Goal: Task Accomplishment & Management: Use online tool/utility

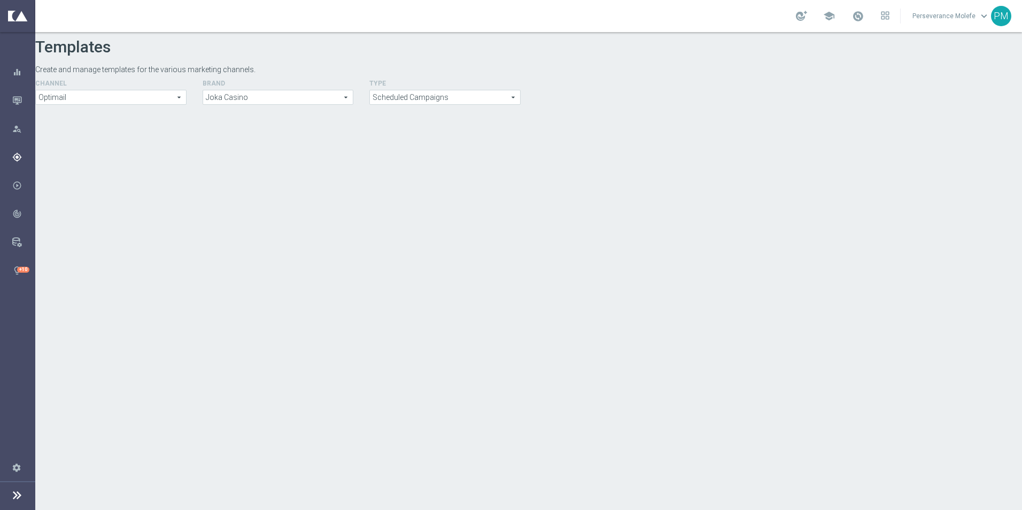
click at [25, 165] on div "Plan Target Groups Actions Templates keyboard_arrow_right" at bounding box center [17, 157] width 35 height 28
click at [20, 499] on icon at bounding box center [17, 495] width 13 height 13
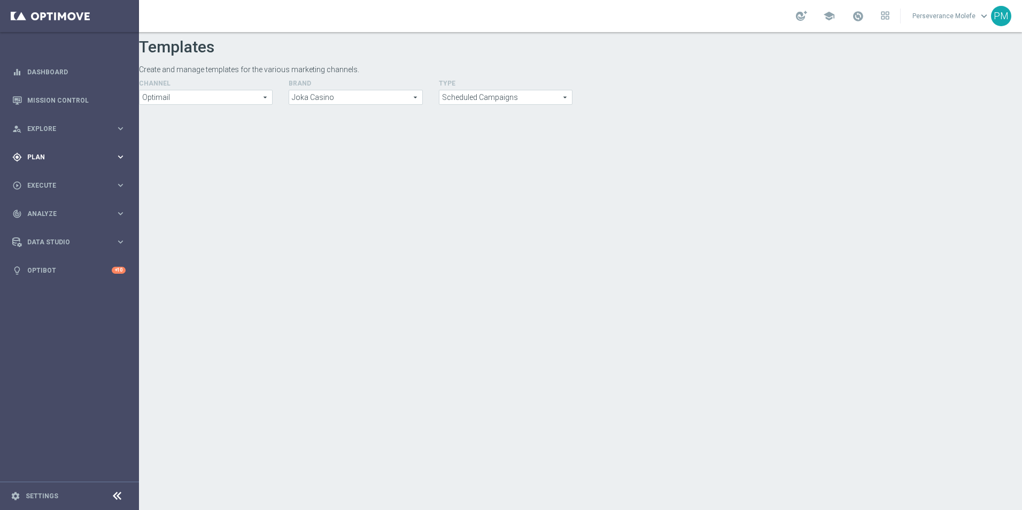
click at [34, 150] on div "gps_fixed Plan keyboard_arrow_right" at bounding box center [69, 157] width 138 height 28
click at [60, 209] on span "Templates" at bounding box center [66, 211] width 76 height 6
click at [50, 226] on link "Optimail" at bounding box center [72, 227] width 78 height 9
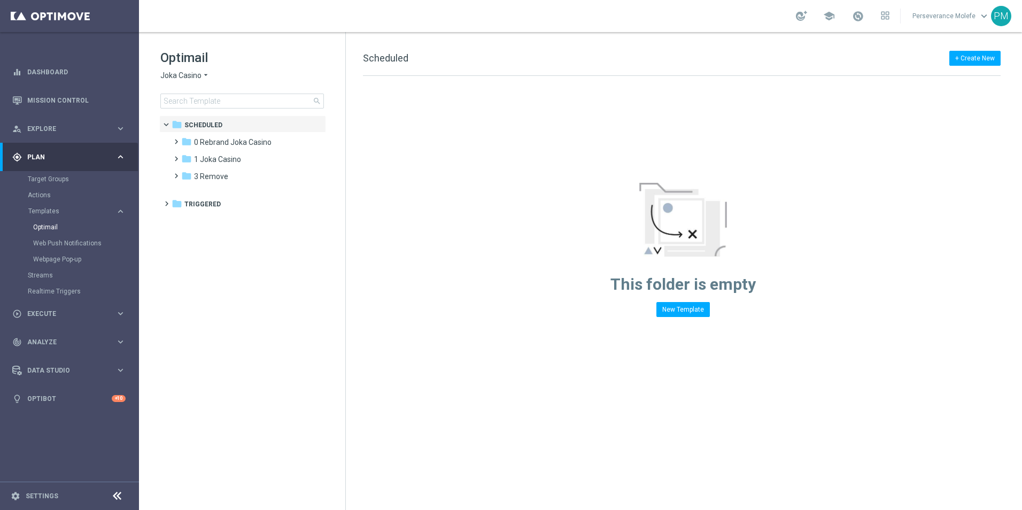
click at [198, 75] on span "Joka Casino" at bounding box center [180, 76] width 41 height 10
click at [214, 181] on div "Casino Joka" at bounding box center [201, 177] width 80 height 13
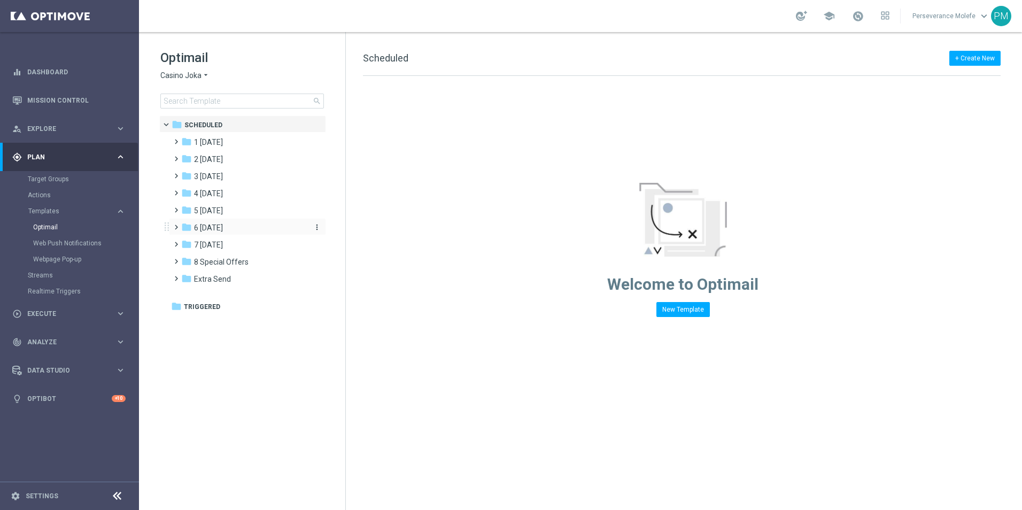
click at [222, 231] on span "6 Sunday" at bounding box center [208, 228] width 29 height 10
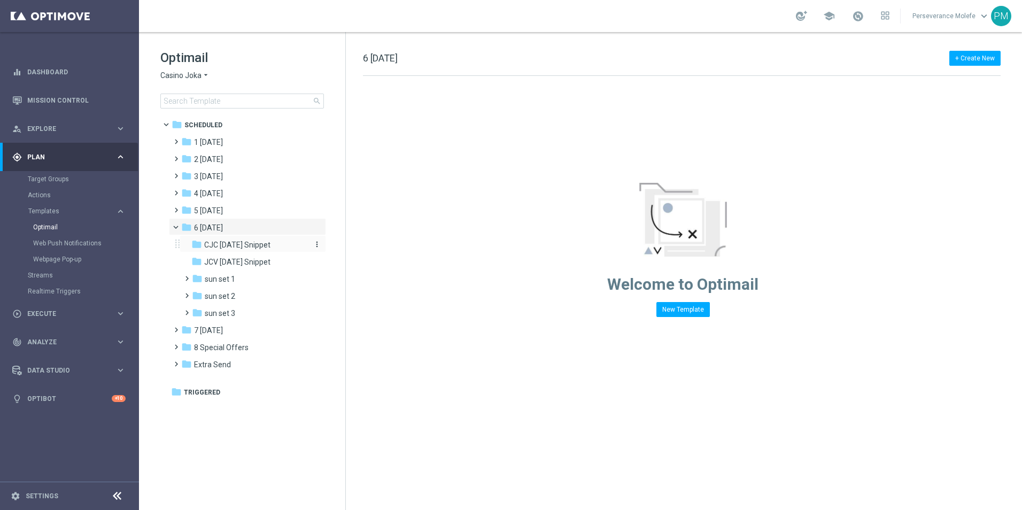
click at [240, 244] on span "CJC Sunday Snippet" at bounding box center [237, 245] width 66 height 10
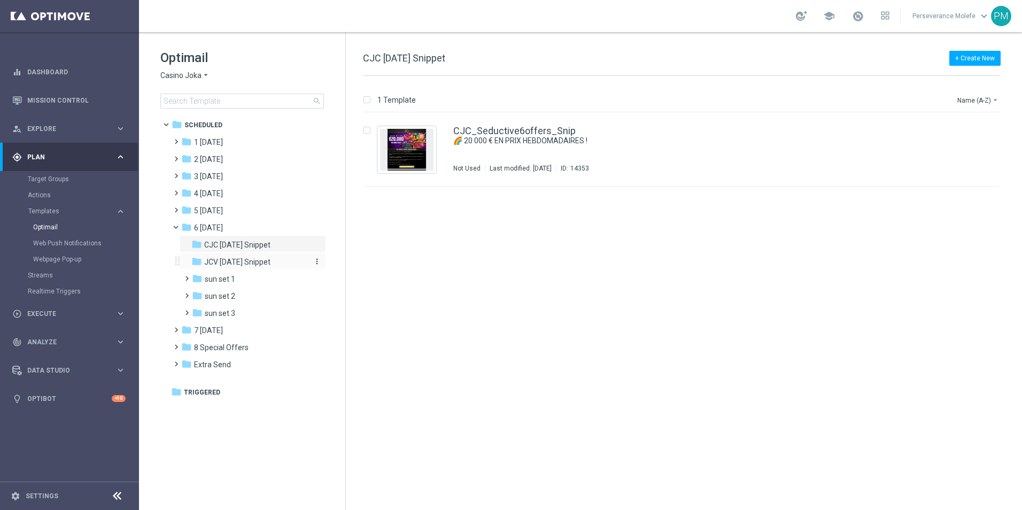
click at [248, 265] on span "JCV Sunday Snippet" at bounding box center [237, 262] width 66 height 10
click at [249, 303] on div "folder sun set 2 more_vert" at bounding box center [253, 295] width 146 height 17
click at [243, 284] on div "folder sun set 1" at bounding box center [249, 279] width 114 height 12
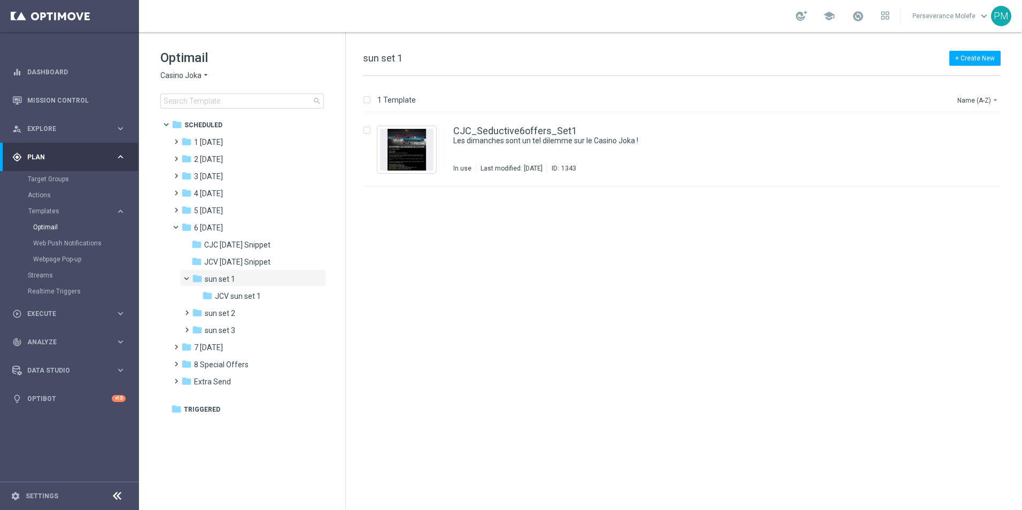
click at [166, 74] on span "Casino Joka" at bounding box center [180, 76] width 41 height 10
click at [0, 0] on span "Le Roi Johnny" at bounding box center [0, 0] width 0 height 0
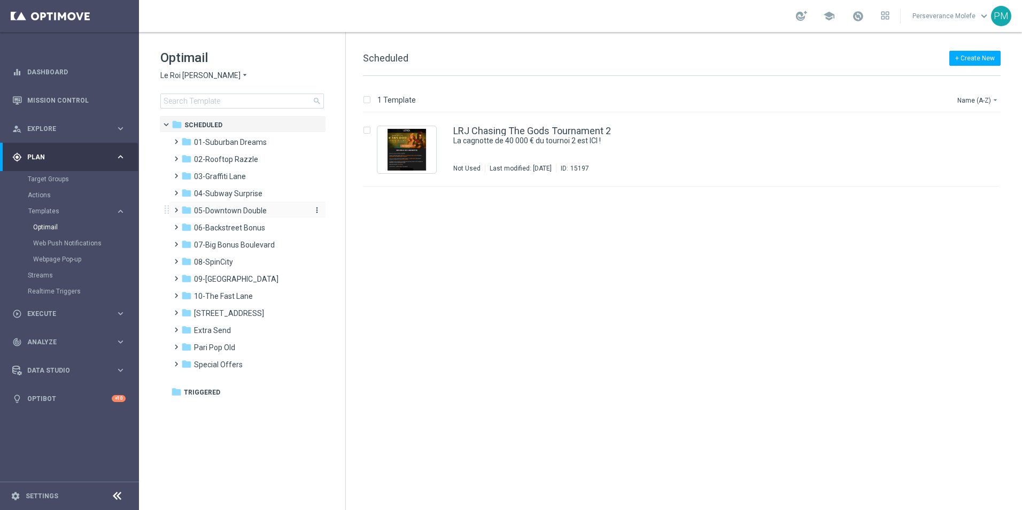
click at [242, 209] on span "05-Downtown Double" at bounding box center [230, 211] width 73 height 10
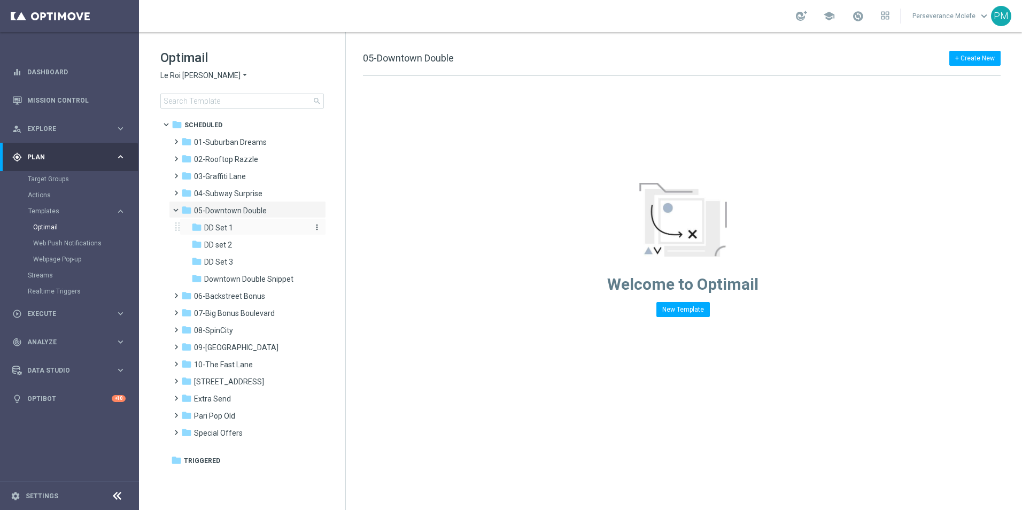
click at [245, 231] on div "folder DD Set 1" at bounding box center [248, 228] width 114 height 12
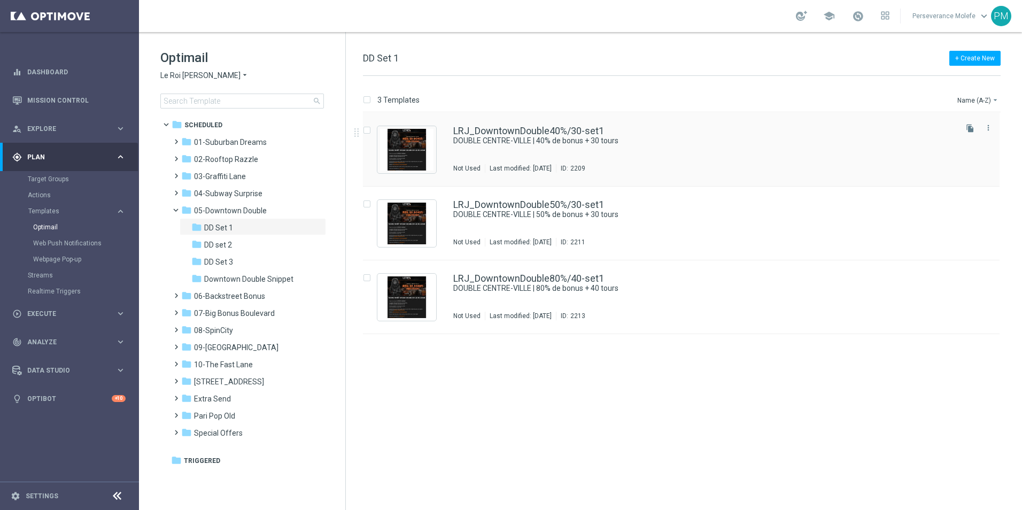
click at [533, 126] on div "LRJ_DowntownDouble40%/30-set1 DOUBLE CENTRE-VILLE | 40% de bonus + 30 tours Not…" at bounding box center [681, 150] width 637 height 74
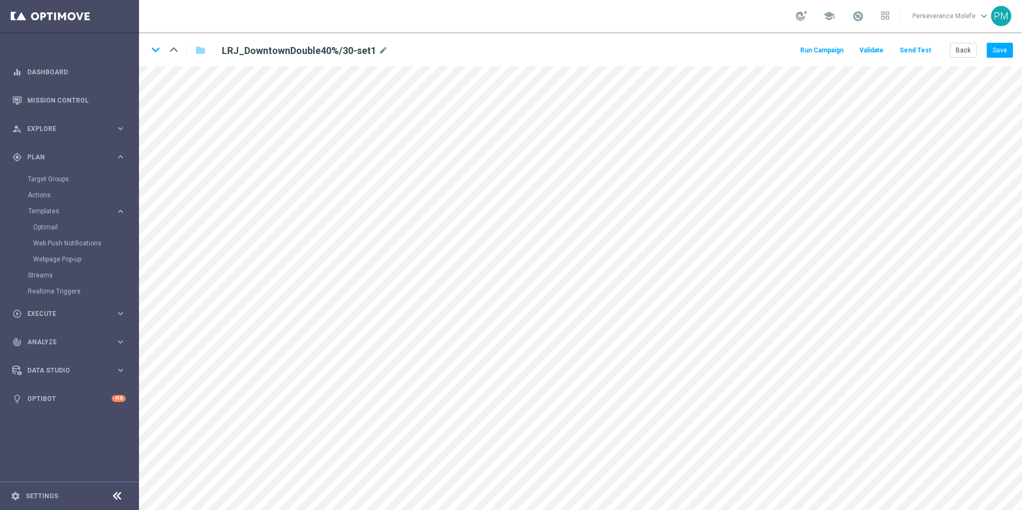
click at [912, 50] on button "Send Test" at bounding box center [915, 50] width 35 height 14
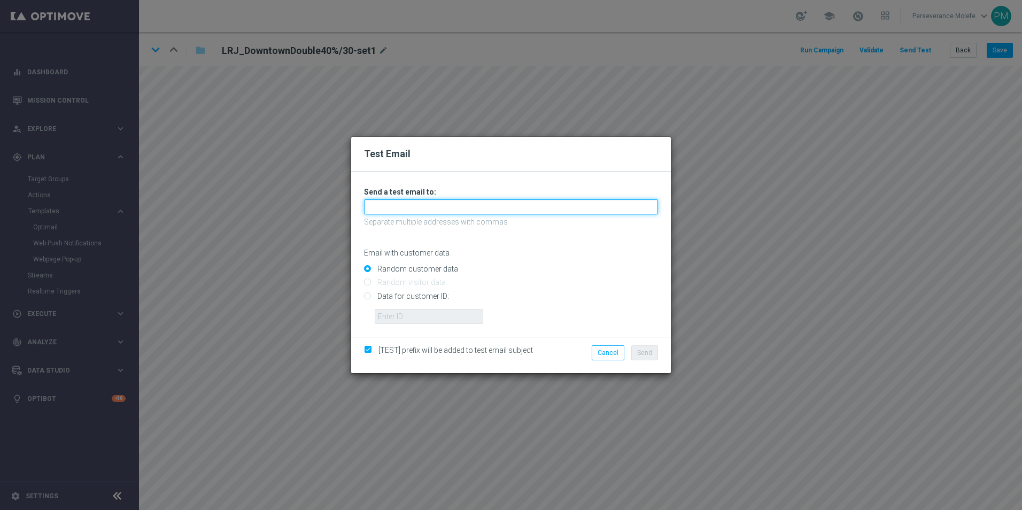
click at [396, 208] on input "text" at bounding box center [511, 206] width 294 height 15
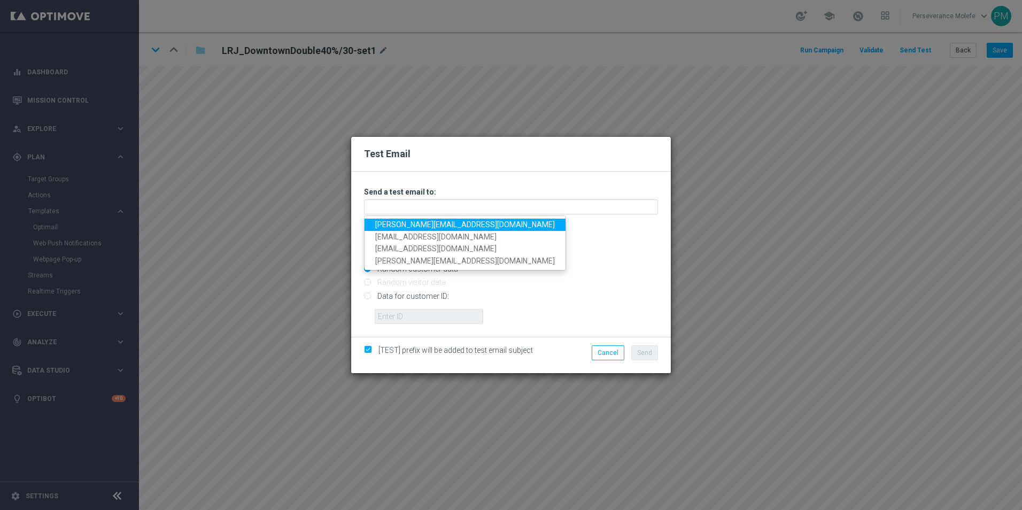
click at [414, 221] on link "Madeleine@viva-vision.net" at bounding box center [465, 225] width 201 height 12
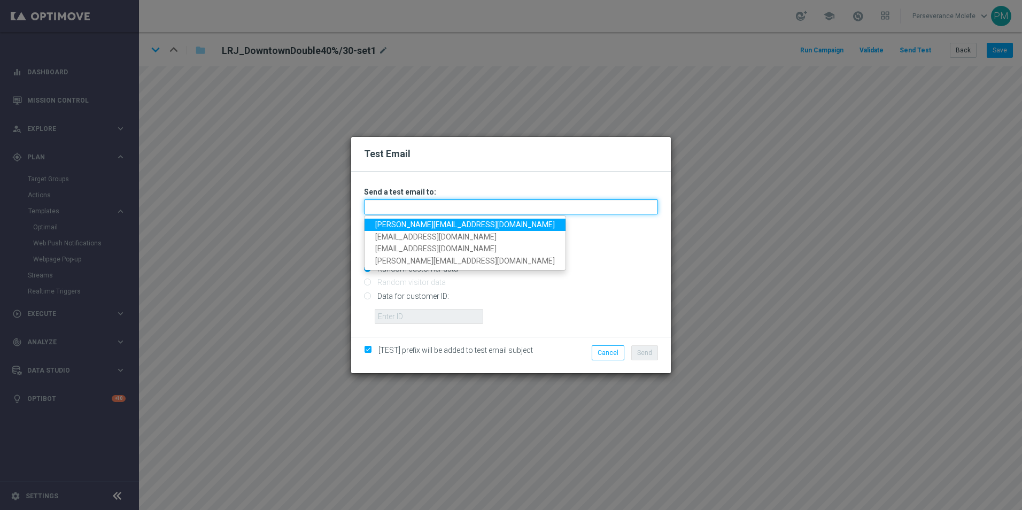
type input "Madeleine@viva-vision.net"
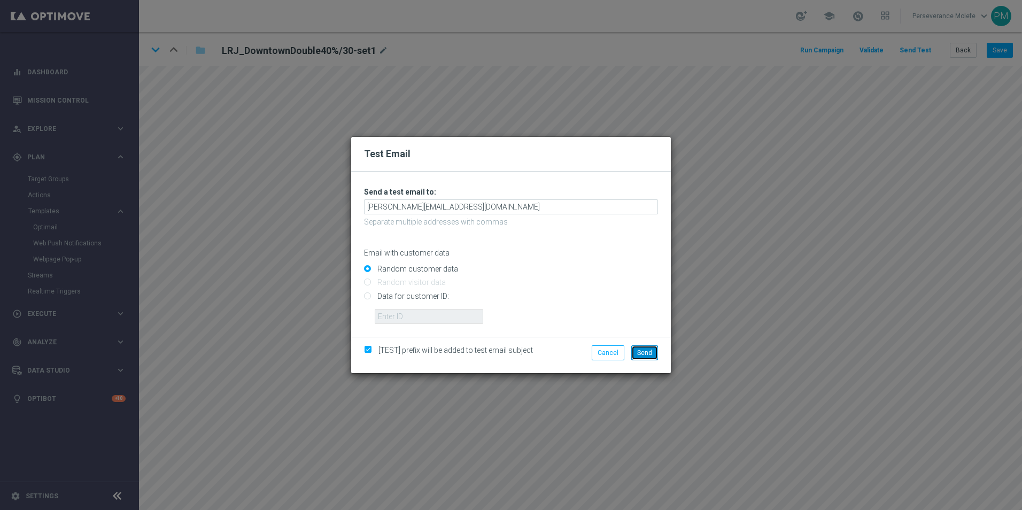
click at [646, 350] on span "Send" at bounding box center [644, 352] width 15 height 7
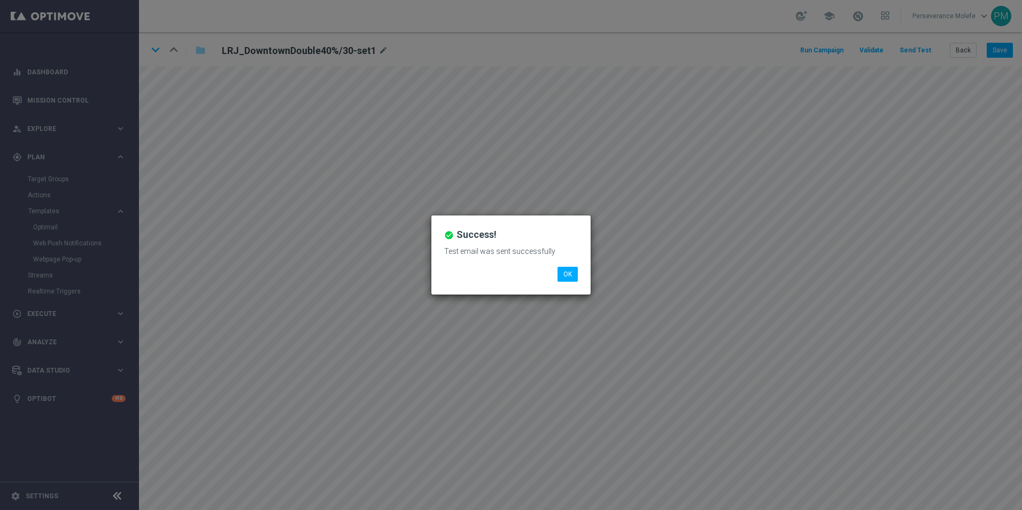
click at [565, 284] on div "check_circle Success! Test email was sent successfully OK" at bounding box center [510, 254] width 159 height 79
click at [566, 273] on button "OK" at bounding box center [568, 274] width 20 height 15
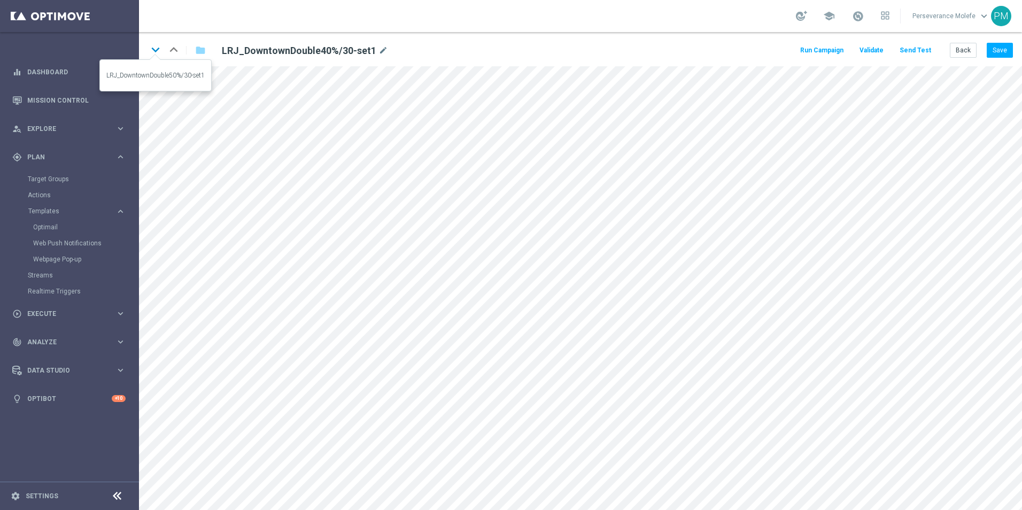
click at [151, 50] on icon "keyboard_arrow_down" at bounding box center [156, 50] width 16 height 16
click at [152, 48] on icon "keyboard_arrow_down" at bounding box center [156, 50] width 16 height 16
click at [970, 50] on button "Back" at bounding box center [963, 50] width 27 height 15
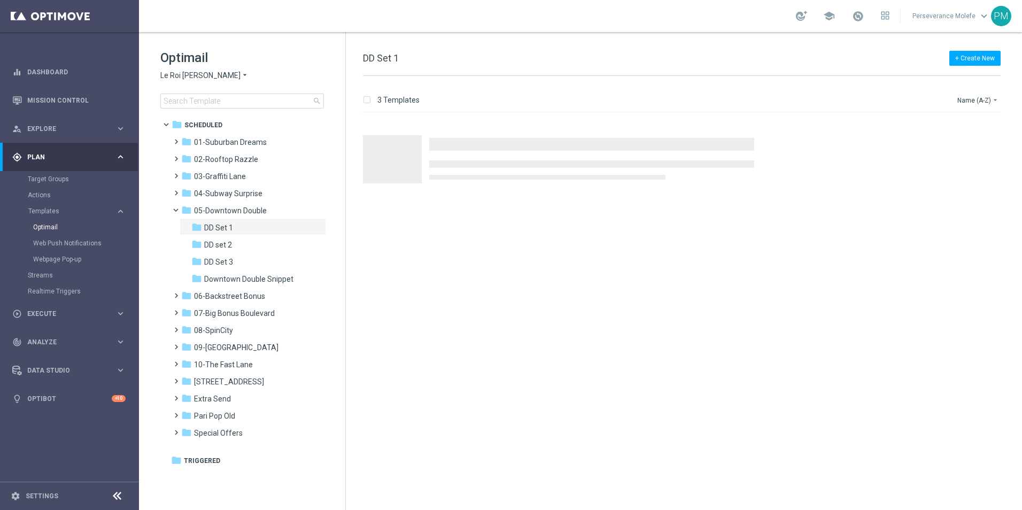
click at [187, 74] on span "Le Roi Johnny" at bounding box center [200, 76] width 80 height 10
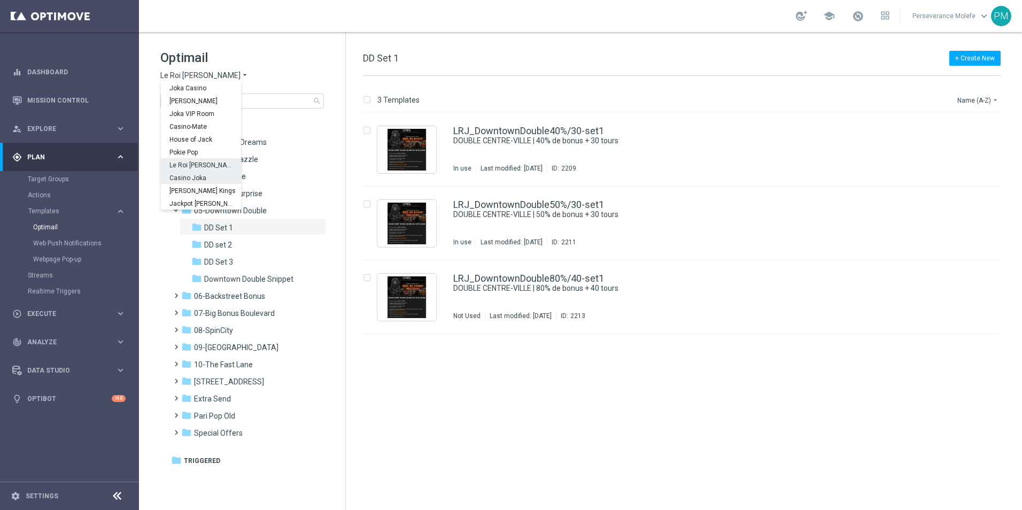
click at [0, 0] on span "Casino Joka" at bounding box center [0, 0] width 0 height 0
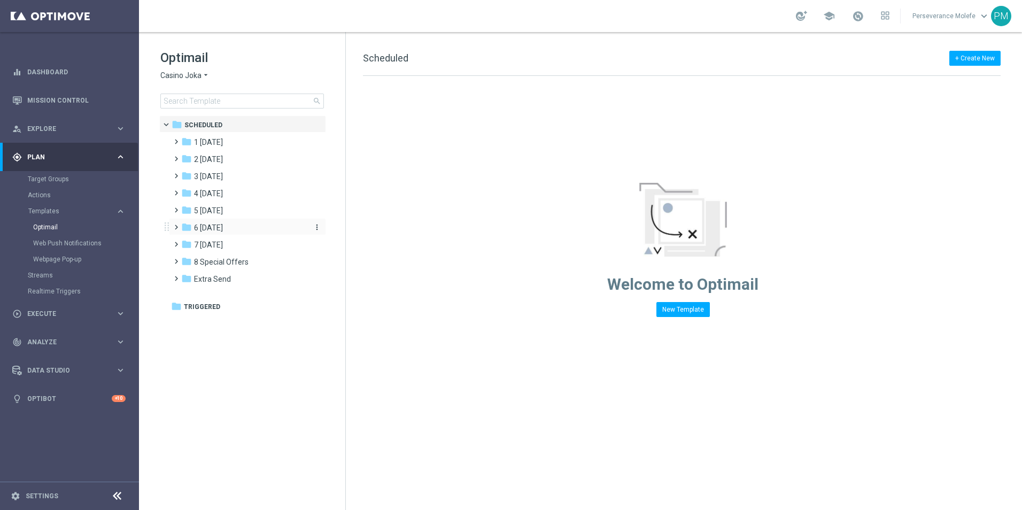
click at [219, 230] on span "6 Sunday" at bounding box center [208, 228] width 29 height 10
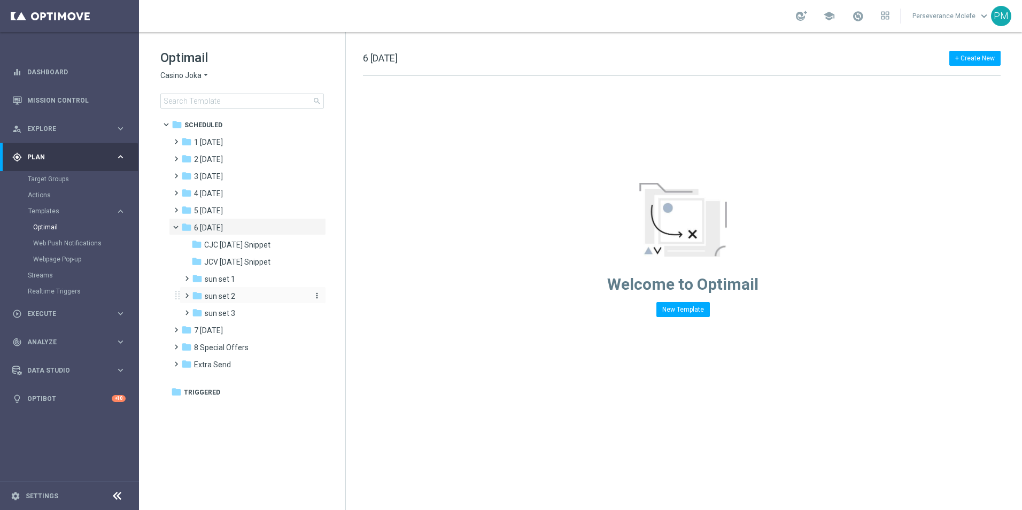
click at [239, 294] on div "folder sun set 2" at bounding box center [249, 296] width 114 height 12
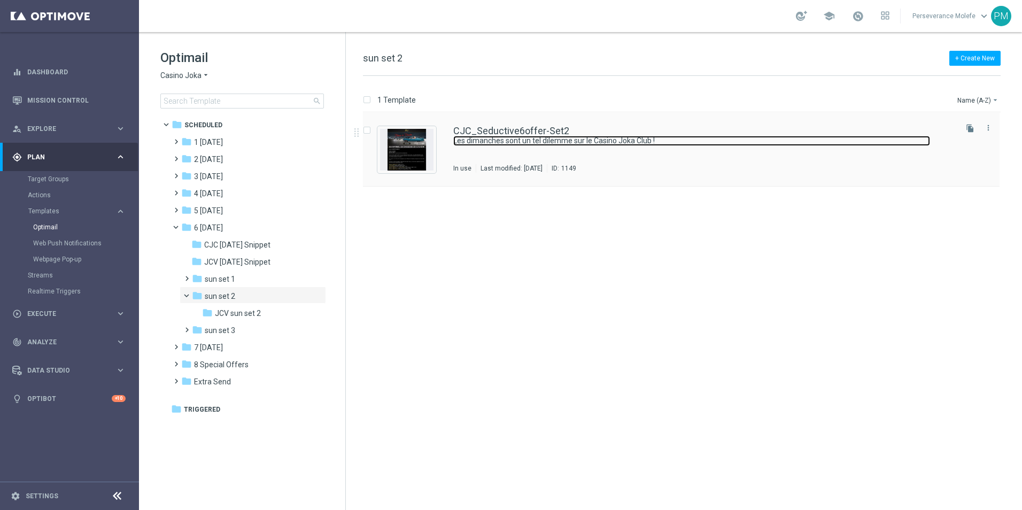
click at [482, 138] on link "Les dimanches sont un tel dilemme sur le Casino Joka Club !" at bounding box center [691, 141] width 477 height 10
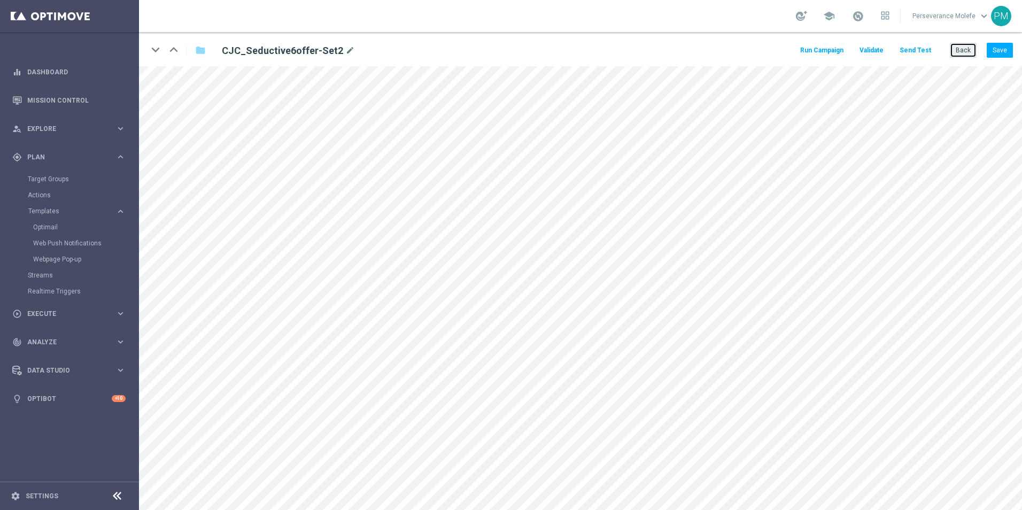
click at [960, 48] on button "Back" at bounding box center [963, 50] width 27 height 15
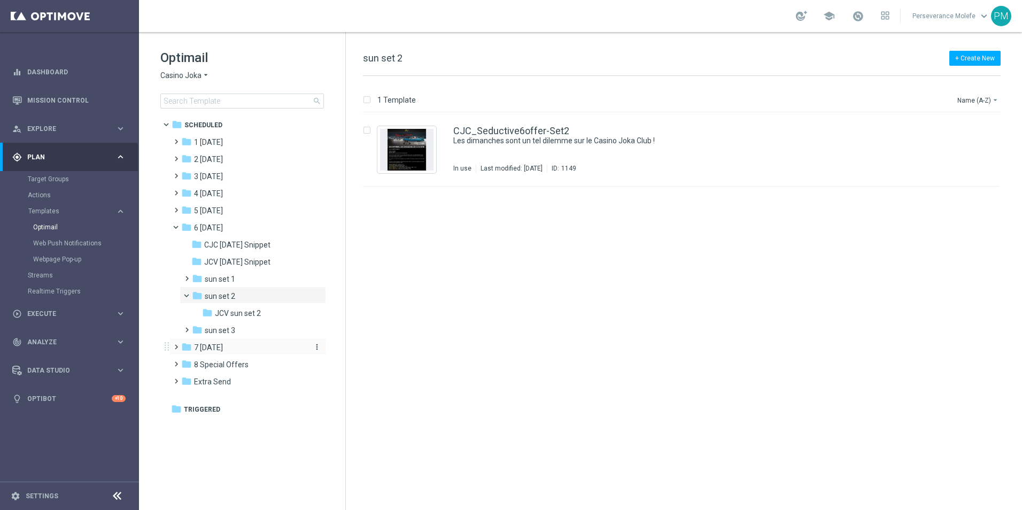
click at [223, 346] on span "7 Monday" at bounding box center [208, 348] width 29 height 10
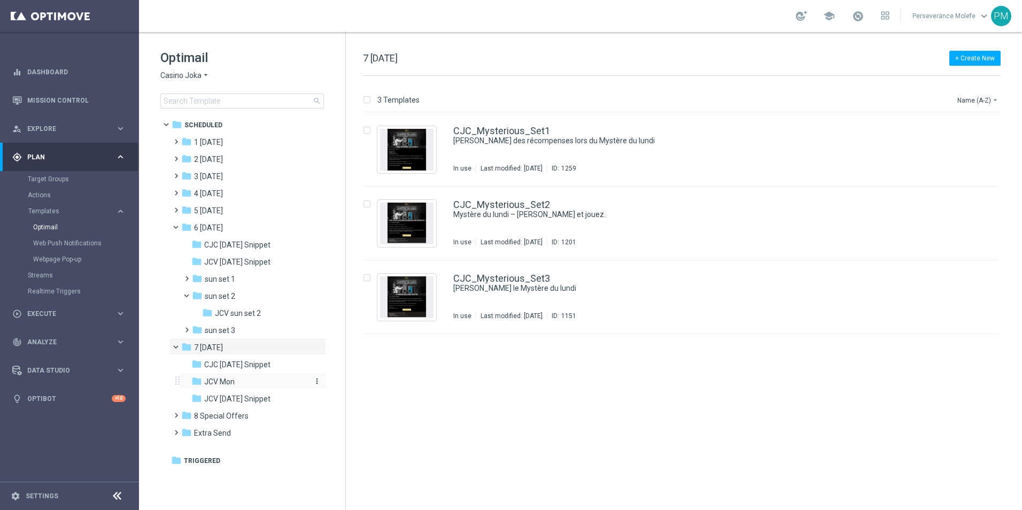
click at [227, 381] on span "JCV Mon" at bounding box center [219, 382] width 30 height 10
click at [513, 282] on link "JCV_Mysterious_Set3" at bounding box center [501, 279] width 96 height 10
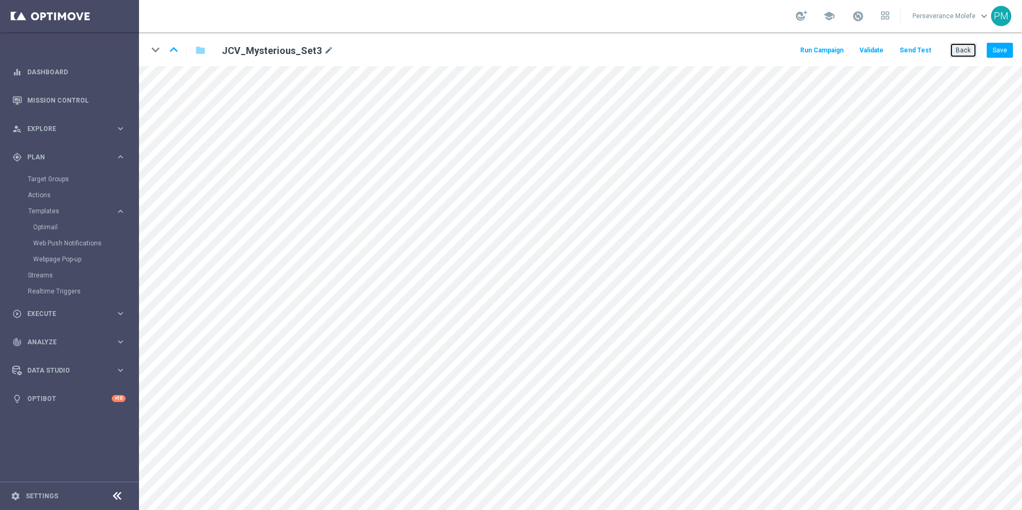
click at [957, 55] on button "Back" at bounding box center [963, 50] width 27 height 15
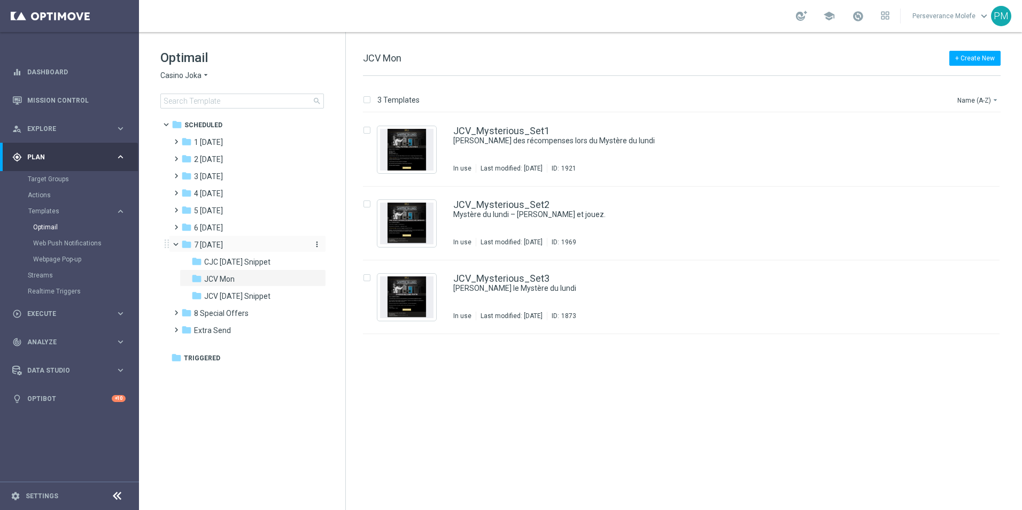
click at [230, 249] on div "folder 7 Monday" at bounding box center [242, 245] width 123 height 12
click at [557, 279] on div "CJC_Mysterious_Set3" at bounding box center [704, 279] width 502 height 10
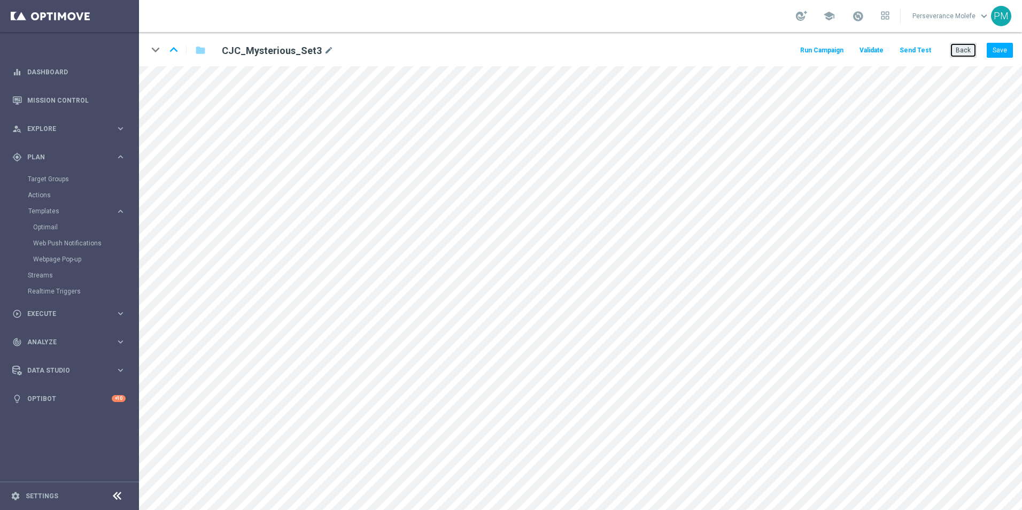
click at [961, 58] on button "Back" at bounding box center [963, 50] width 27 height 15
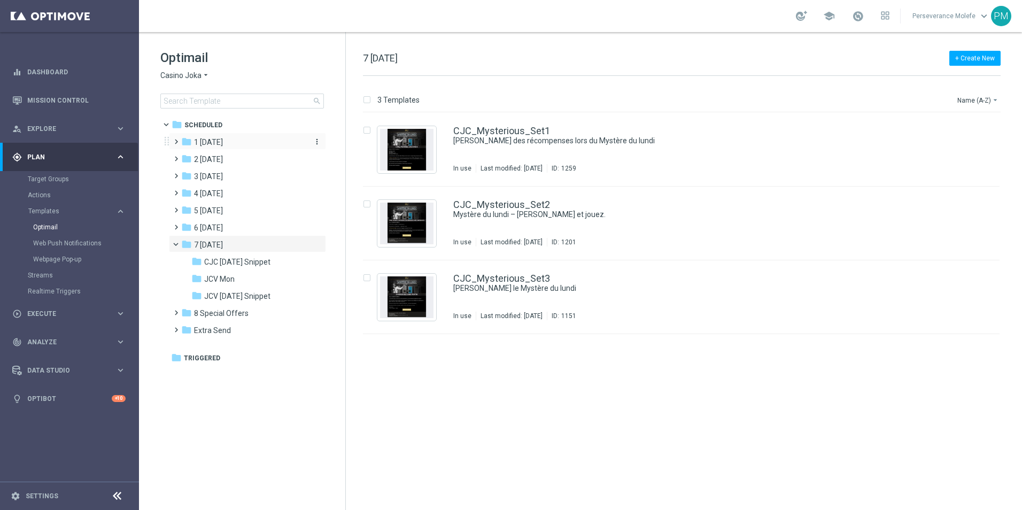
click at [210, 141] on span "1 Tuesday" at bounding box center [208, 142] width 29 height 10
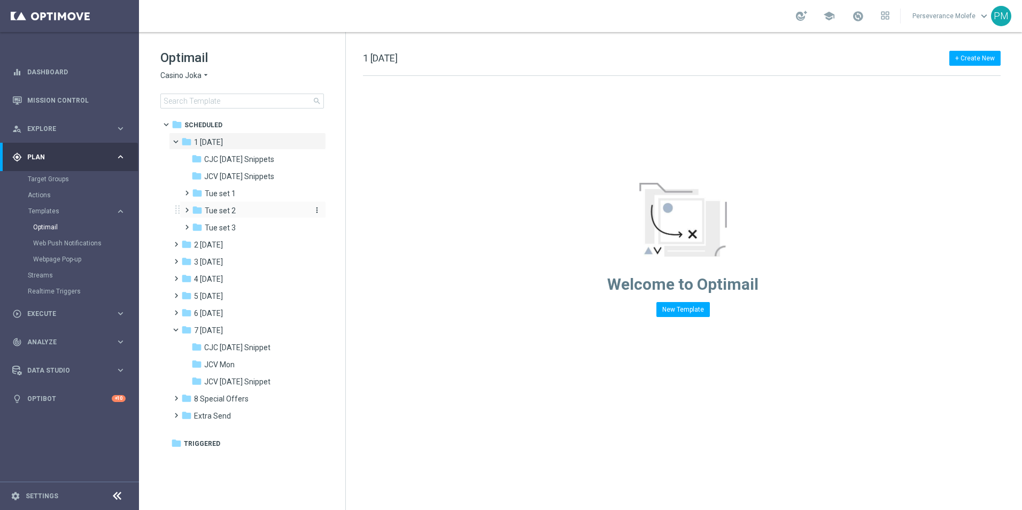
click at [258, 214] on div "folder Tue set 2" at bounding box center [249, 211] width 114 height 12
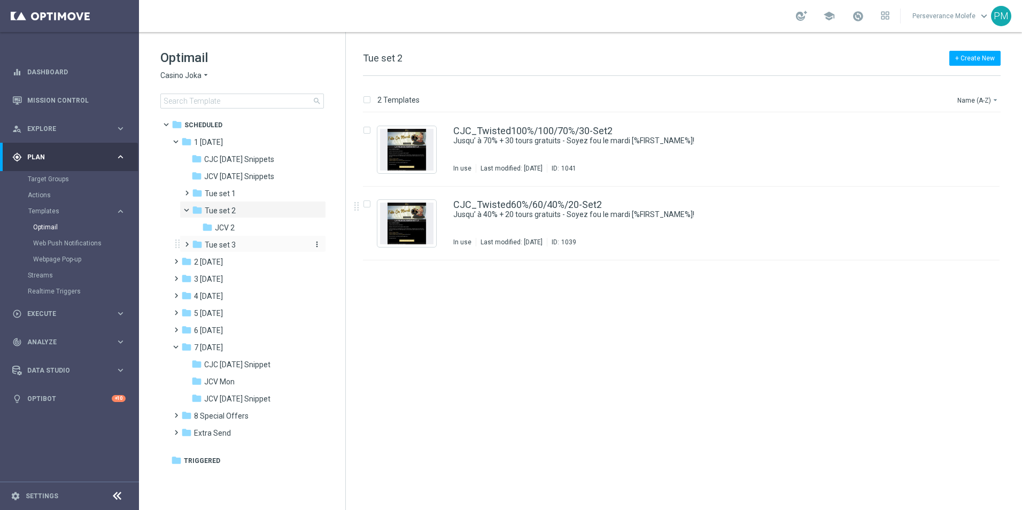
click at [232, 245] on span "Tue set 3" at bounding box center [220, 245] width 31 height 10
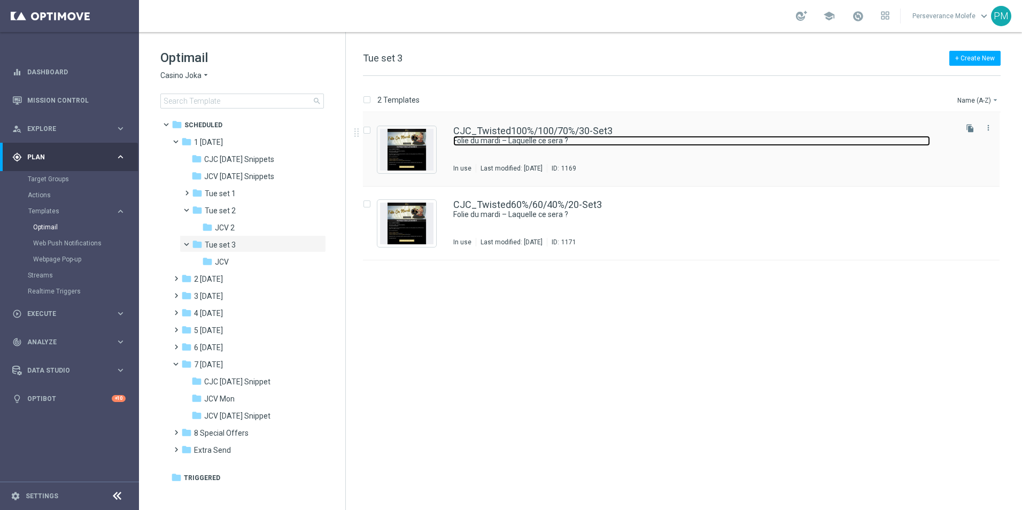
click at [497, 140] on link "Folie du mardi – Laquelle ce sera ?" at bounding box center [691, 141] width 477 height 10
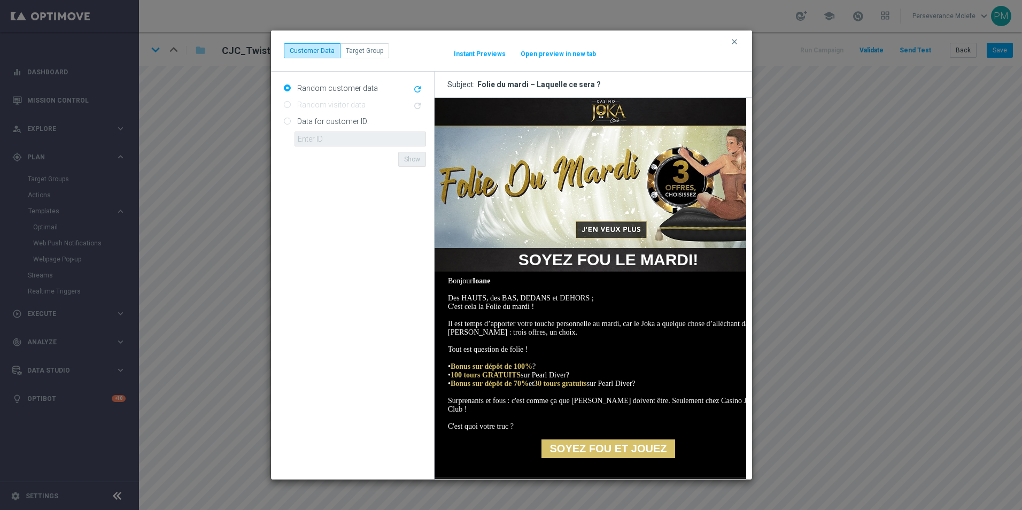
click at [536, 51] on button "Open preview in new tab" at bounding box center [558, 54] width 76 height 9
click at [739, 41] on button "clear" at bounding box center [736, 42] width 12 height 10
click at [558, 52] on button "Open preview in new tab" at bounding box center [558, 54] width 76 height 9
click at [734, 41] on icon "clear" at bounding box center [734, 41] width 9 height 9
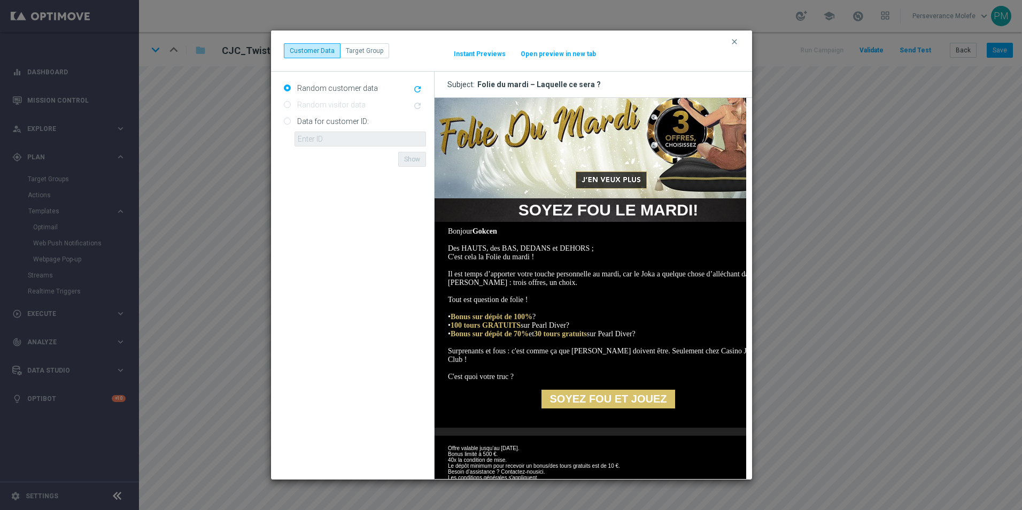
scroll to position [99, 0]
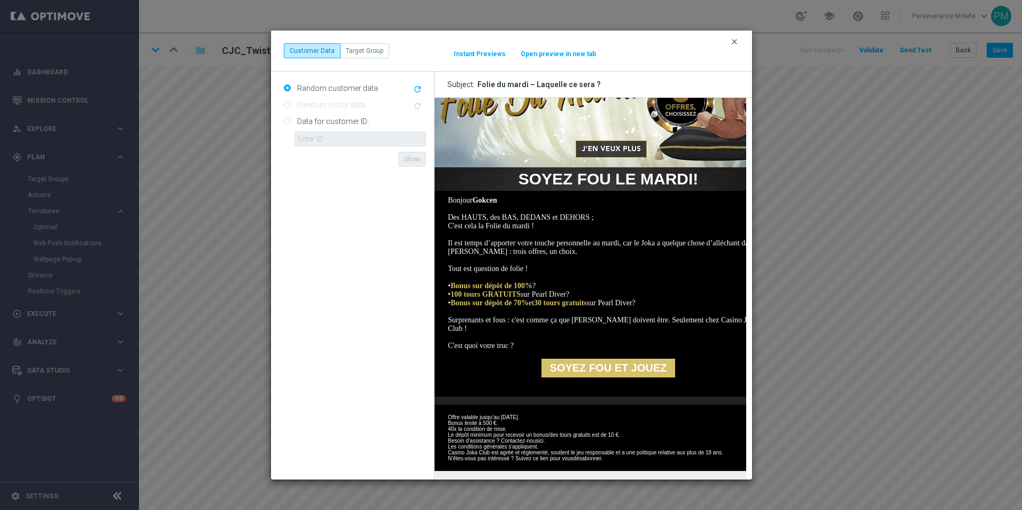
click at [732, 40] on icon "clear" at bounding box center [734, 41] width 9 height 9
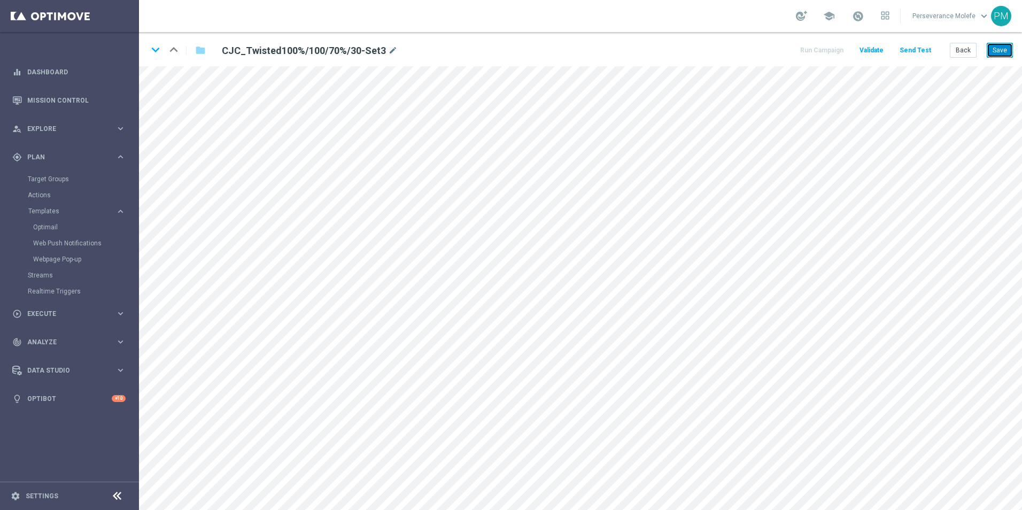
click at [998, 53] on button "Save" at bounding box center [1000, 50] width 26 height 15
click at [1007, 56] on button "Save" at bounding box center [1000, 50] width 26 height 15
click at [965, 52] on button "Back" at bounding box center [963, 50] width 27 height 15
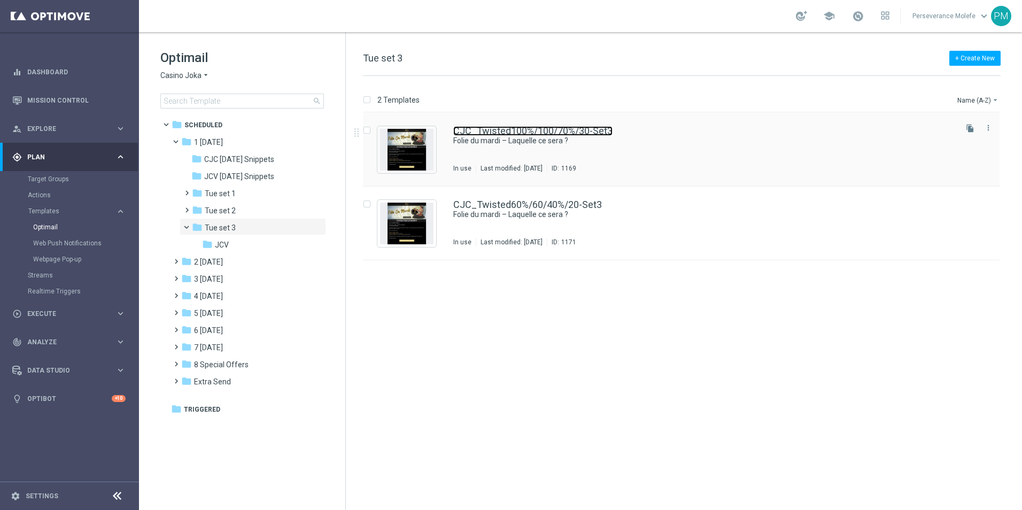
click at [534, 129] on link "CJC_Twisted100%/100/70%/30-Set3" at bounding box center [532, 131] width 159 height 10
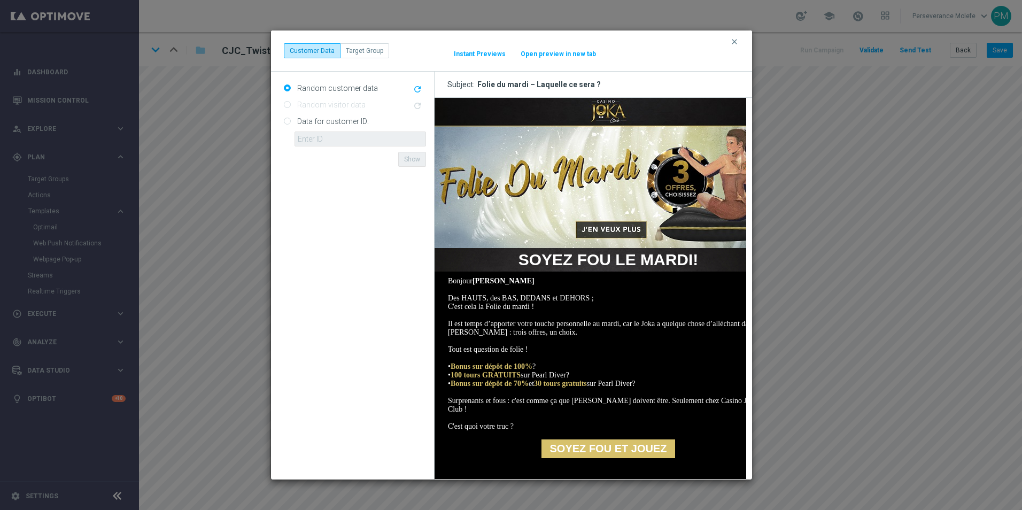
click at [556, 56] on button "Open preview in new tab" at bounding box center [558, 54] width 76 height 9
click at [731, 44] on icon "clear" at bounding box center [734, 41] width 9 height 9
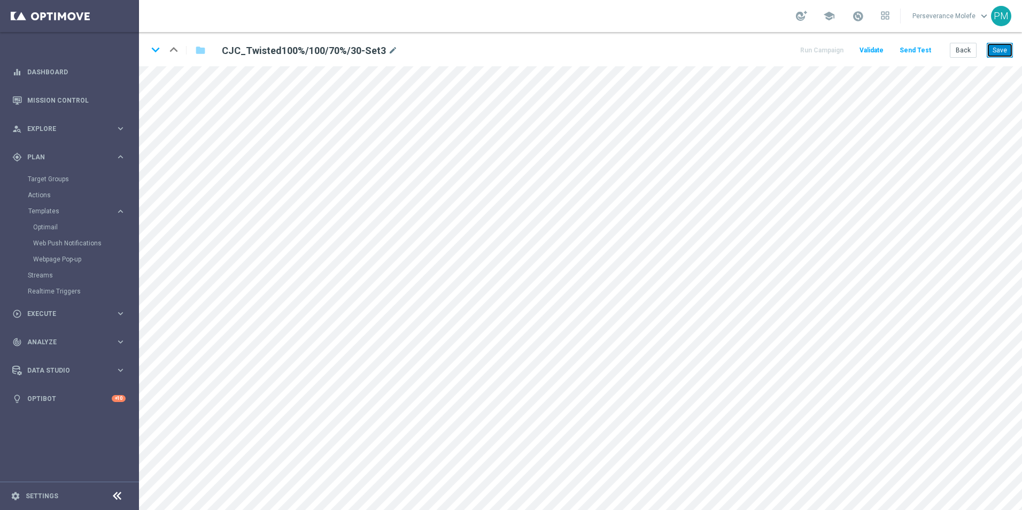
click at [994, 45] on button "Save" at bounding box center [1000, 50] width 26 height 15
click at [154, 48] on icon "keyboard_arrow_down" at bounding box center [156, 50] width 16 height 16
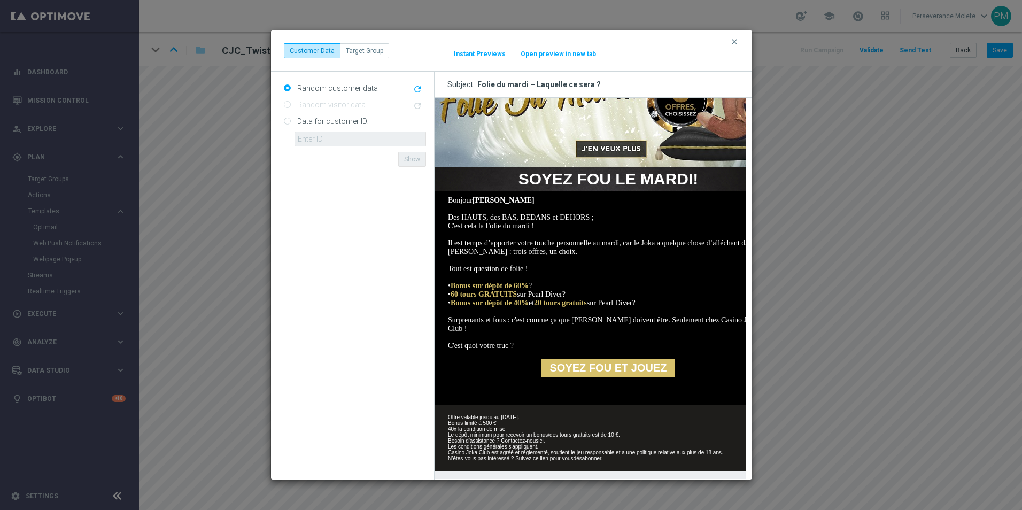
scroll to position [99, 0]
click at [543, 59] on div "clear Customer Data Target Group It might take a while... Instant Previews Open…" at bounding box center [511, 50] width 481 height 41
click at [545, 57] on button "Open preview in new tab" at bounding box center [558, 54] width 76 height 9
click at [732, 43] on icon "clear" at bounding box center [734, 41] width 9 height 9
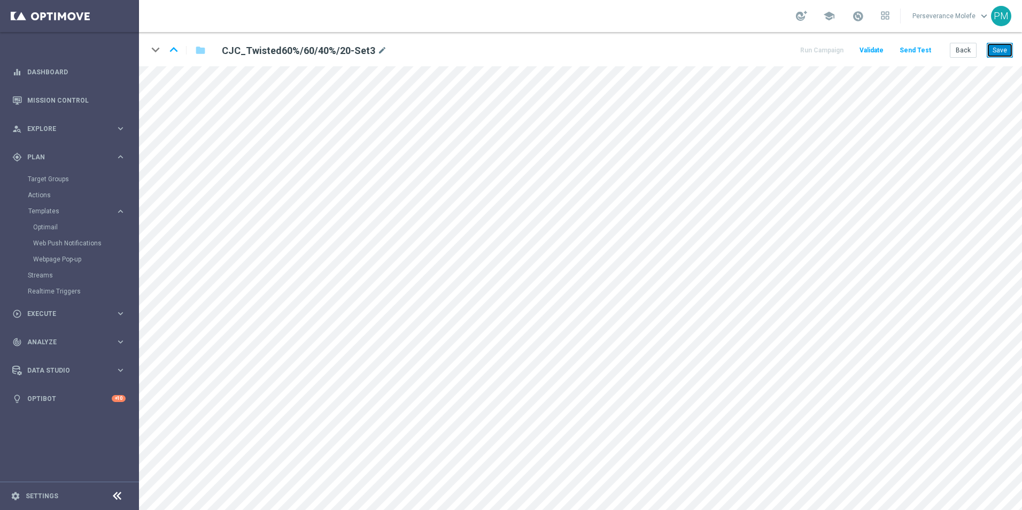
click at [1001, 56] on button "Save" at bounding box center [1000, 50] width 26 height 15
click at [960, 51] on button "Back" at bounding box center [963, 50] width 27 height 15
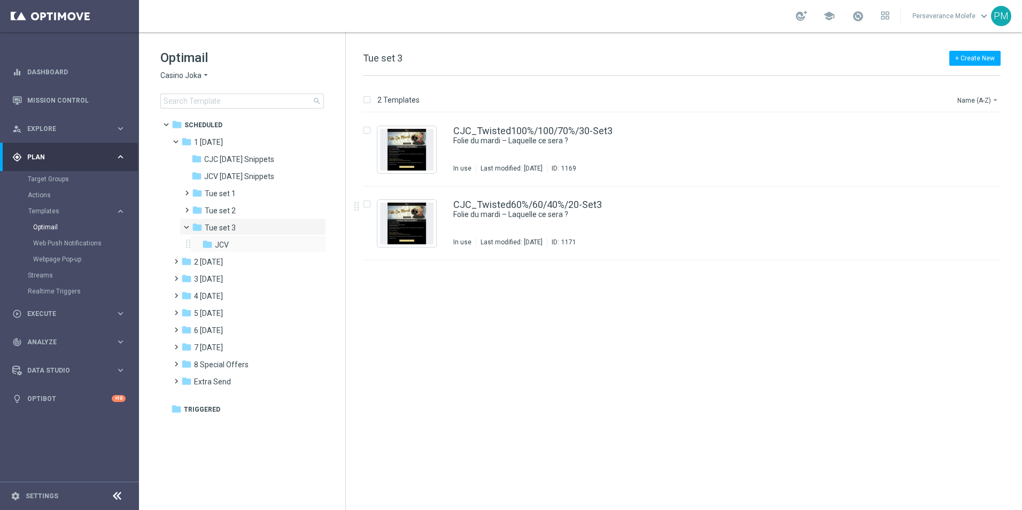
click at [239, 237] on div "folder JCV more_vert" at bounding box center [258, 243] width 136 height 17
click at [240, 244] on div "folder JCV" at bounding box center [254, 245] width 105 height 12
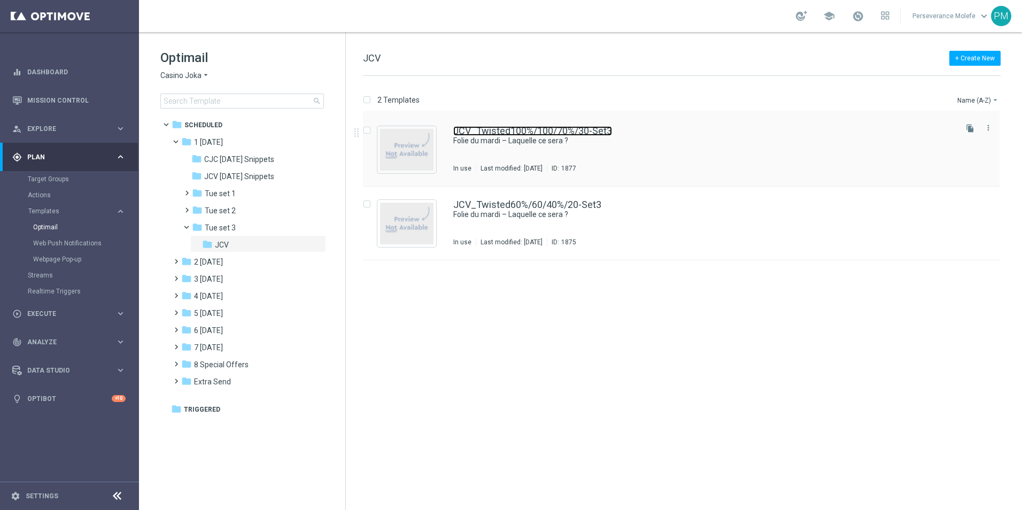
click at [481, 133] on link "JCV_Twisted100%/100/70%/30-Set3" at bounding box center [532, 131] width 159 height 10
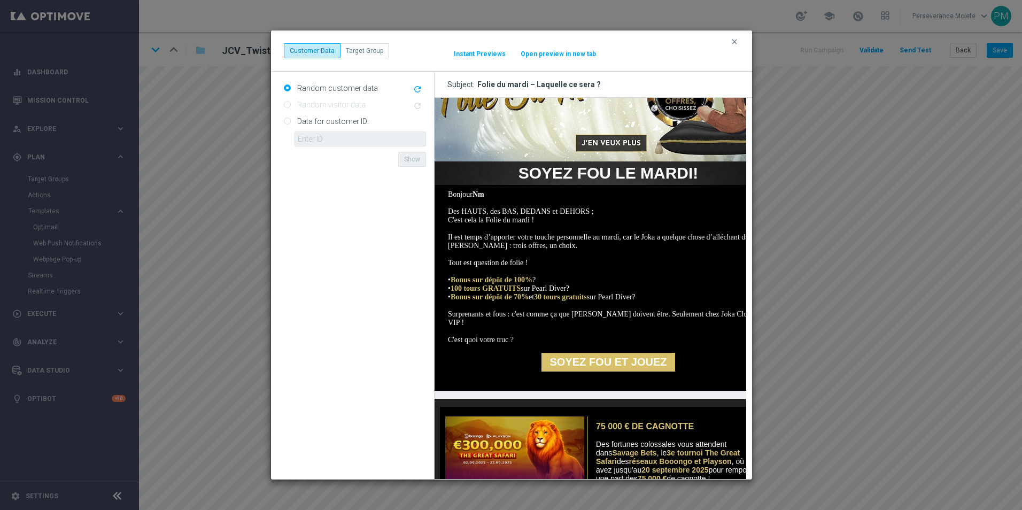
scroll to position [251, 0]
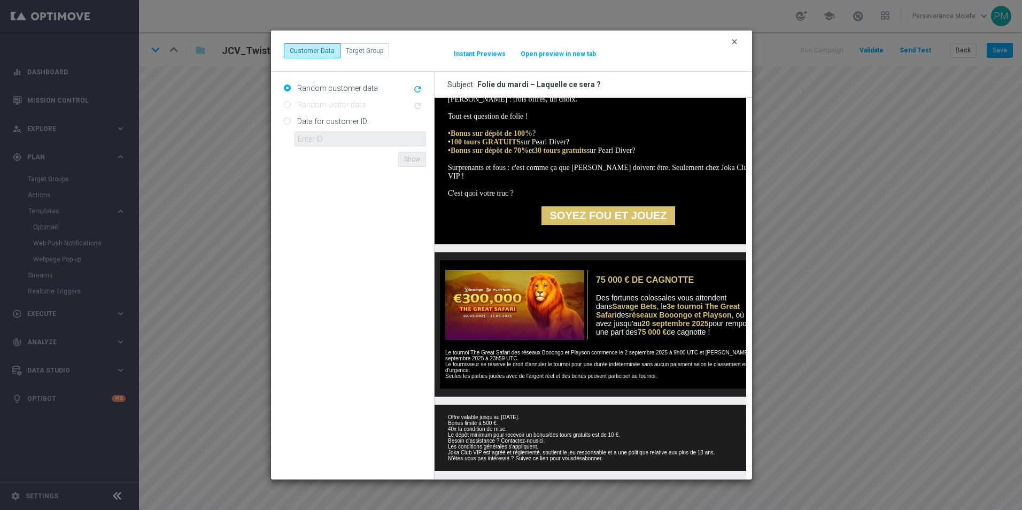
click at [735, 42] on icon "clear" at bounding box center [734, 41] width 9 height 9
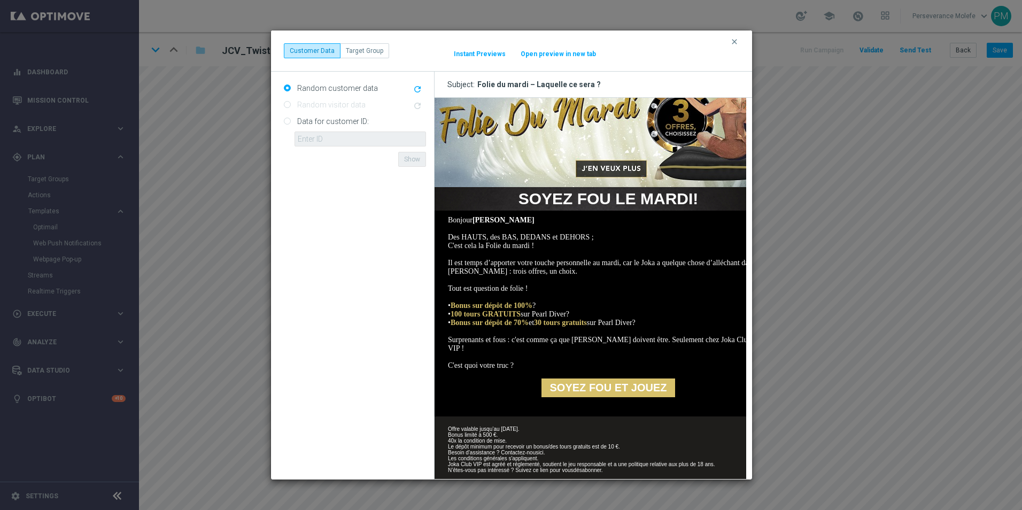
scroll to position [91, 0]
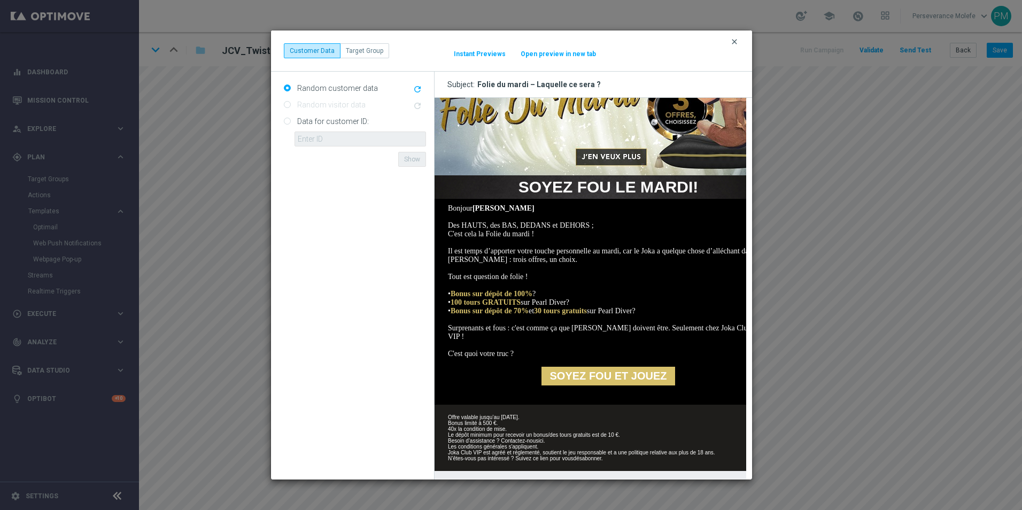
click at [736, 42] on icon "clear" at bounding box center [734, 41] width 9 height 9
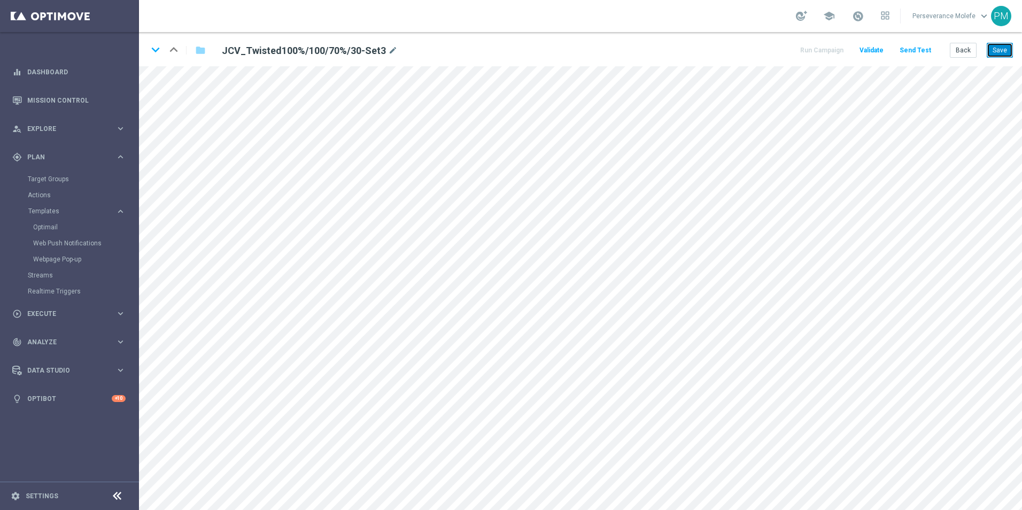
click at [1004, 47] on button "Save" at bounding box center [1000, 50] width 26 height 15
click at [150, 54] on icon "keyboard_arrow_down" at bounding box center [156, 50] width 16 height 16
click at [1001, 55] on button "Save" at bounding box center [1000, 50] width 26 height 15
click at [961, 53] on button "Back" at bounding box center [963, 50] width 27 height 15
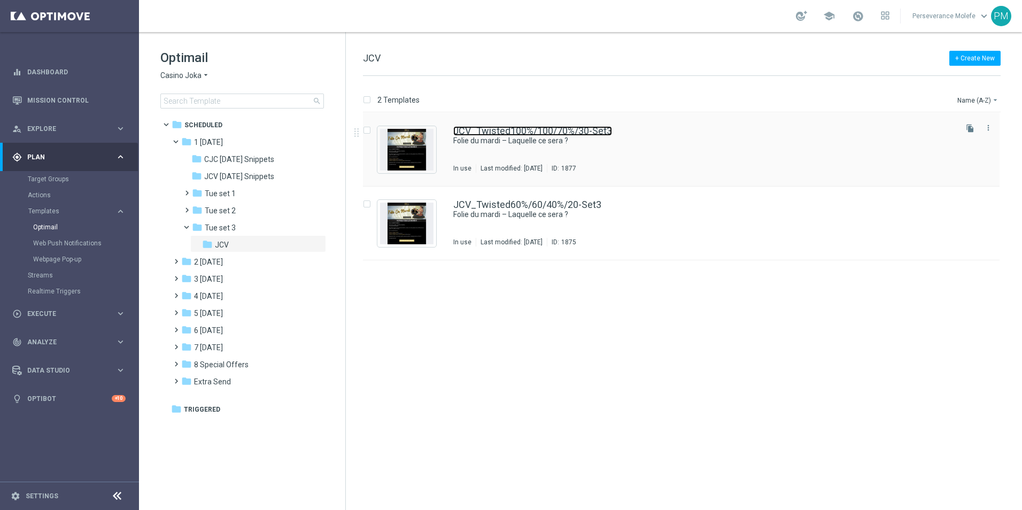
click at [497, 131] on link "JCV_Twisted100%/100/70%/30-Set3" at bounding box center [532, 131] width 159 height 10
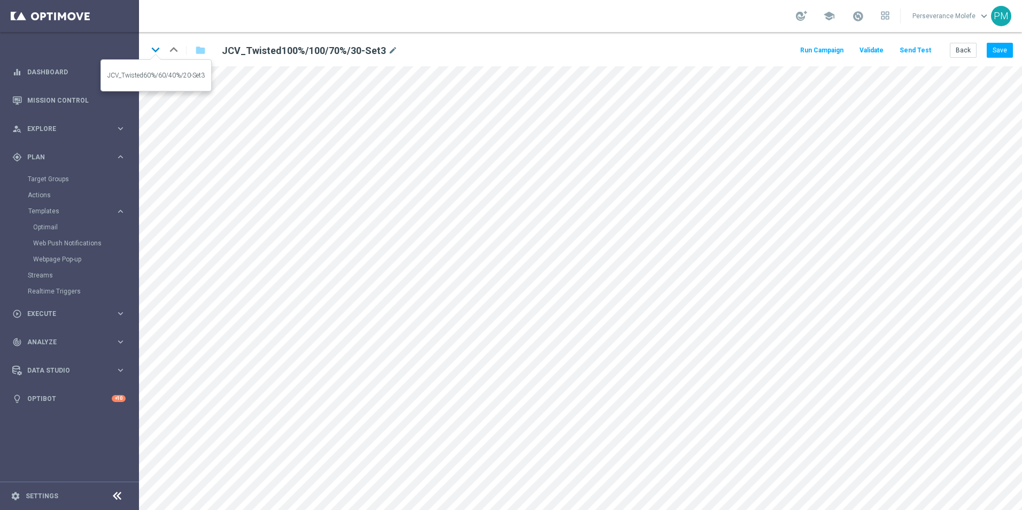
click at [155, 51] on icon "keyboard_arrow_down" at bounding box center [156, 50] width 16 height 16
click at [965, 55] on button "Back" at bounding box center [963, 50] width 27 height 15
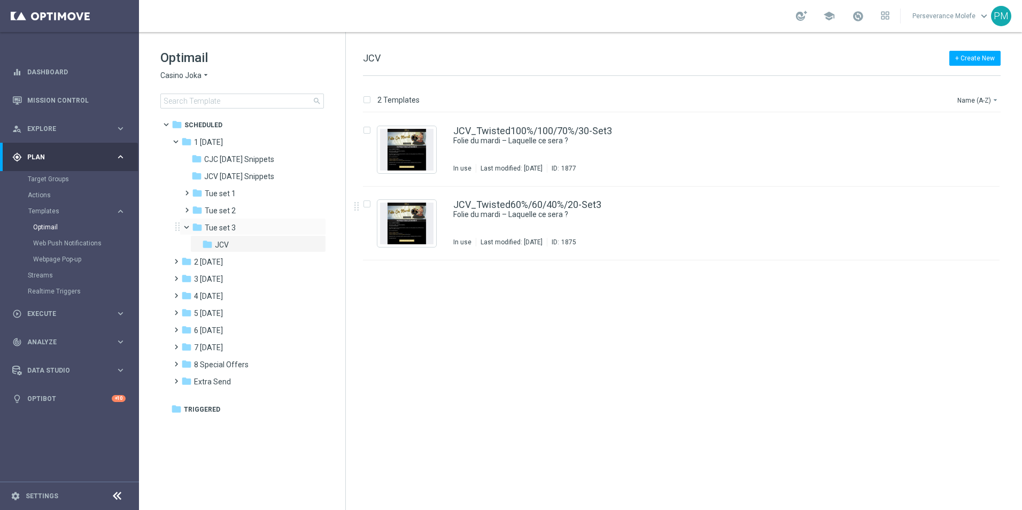
click at [189, 227] on span at bounding box center [191, 224] width 4 height 5
click at [176, 242] on span at bounding box center [174, 239] width 5 height 4
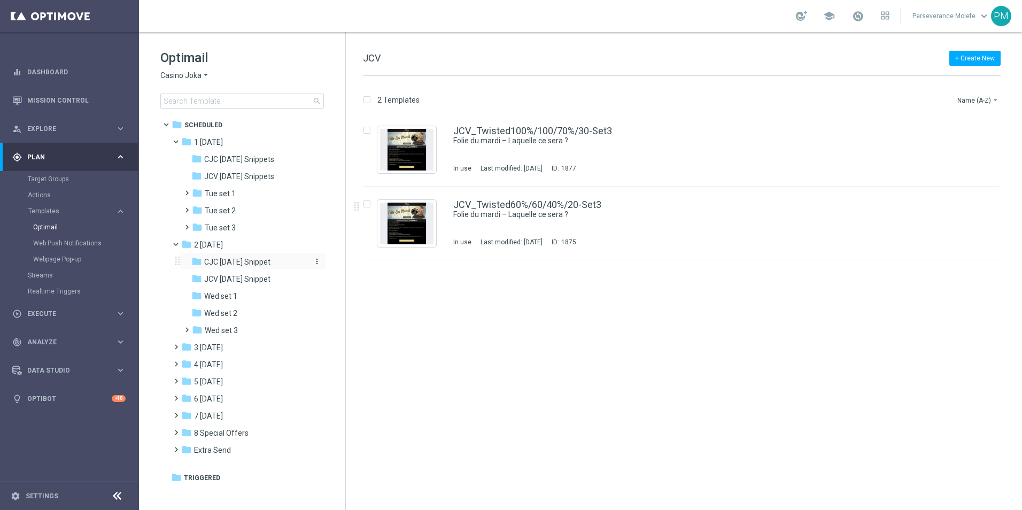
click at [241, 263] on span "CJC Wednesday Snippet" at bounding box center [237, 262] width 66 height 10
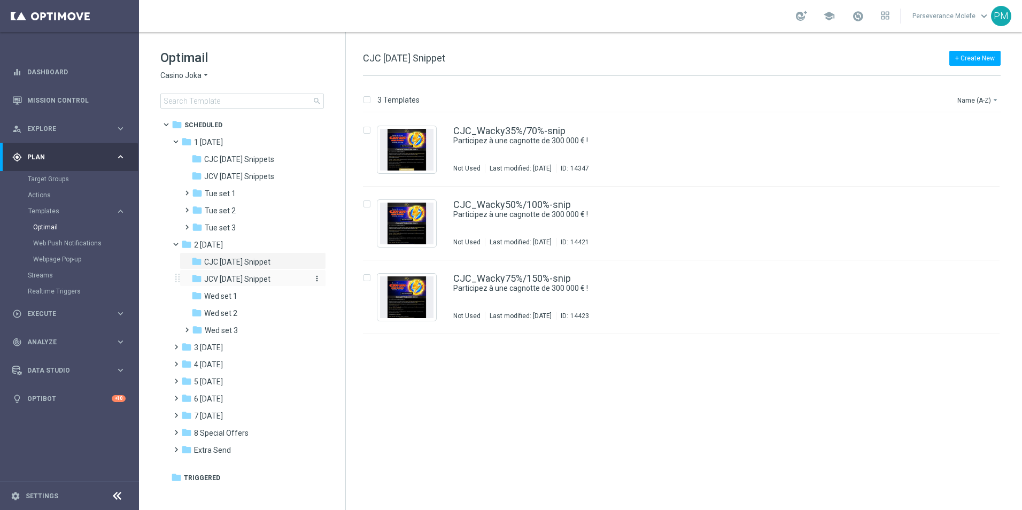
click at [245, 274] on div "folder JCV Wednesday Snippet" at bounding box center [248, 279] width 114 height 12
click at [245, 298] on div "folder Wed set 1" at bounding box center [248, 296] width 114 height 12
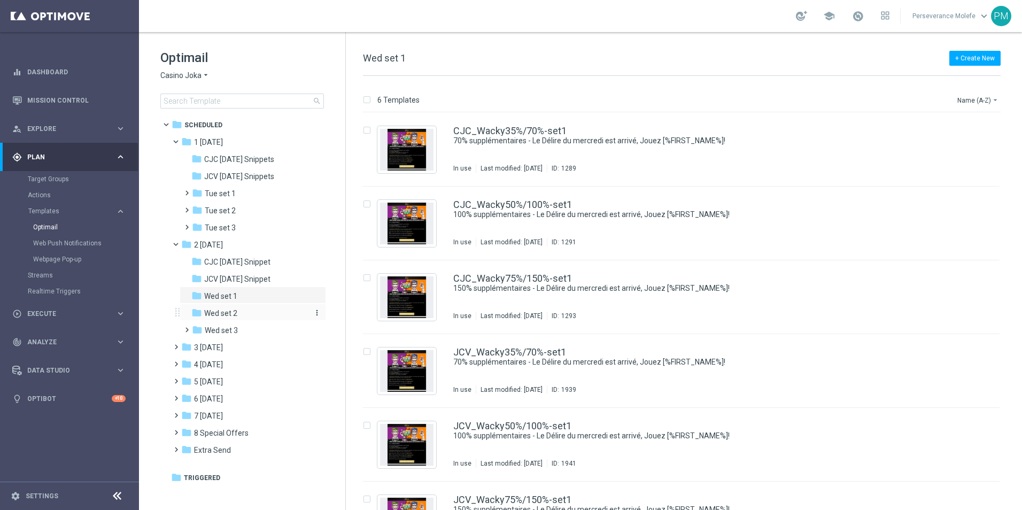
click at [244, 307] on div "folder Wed set 2" at bounding box center [248, 313] width 114 height 12
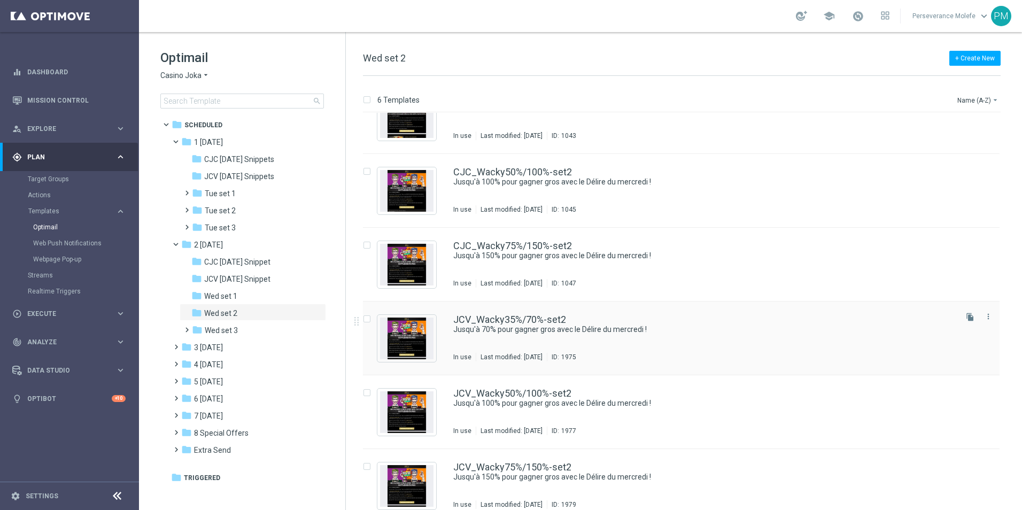
scroll to position [45, 0]
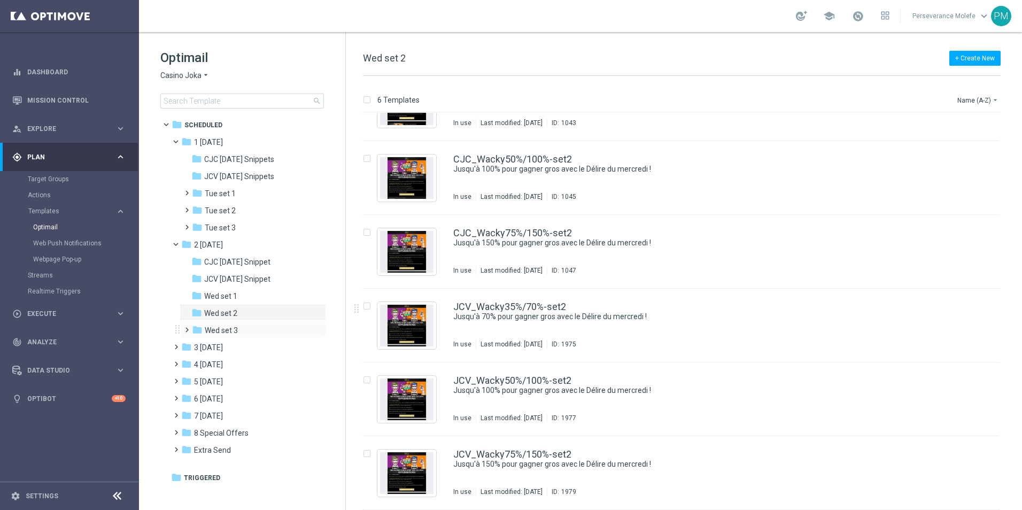
click at [243, 323] on div "folder Wed set 3 more_vert" at bounding box center [253, 329] width 146 height 17
click at [243, 334] on div "folder Wed set 3" at bounding box center [249, 331] width 114 height 12
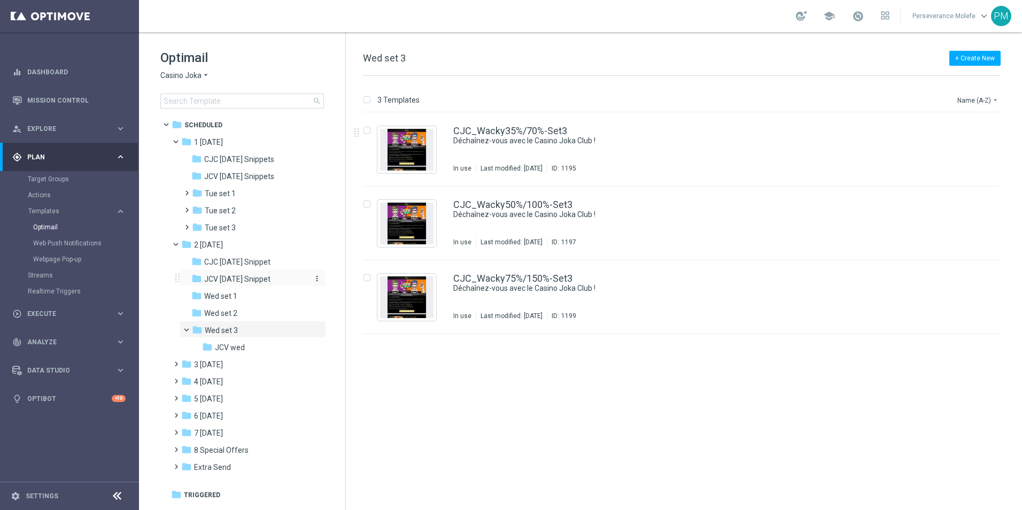
click at [232, 279] on span "JCV Wednesday Snippet" at bounding box center [237, 279] width 66 height 10
click at [240, 308] on div "folder Wed set 2" at bounding box center [248, 313] width 114 height 12
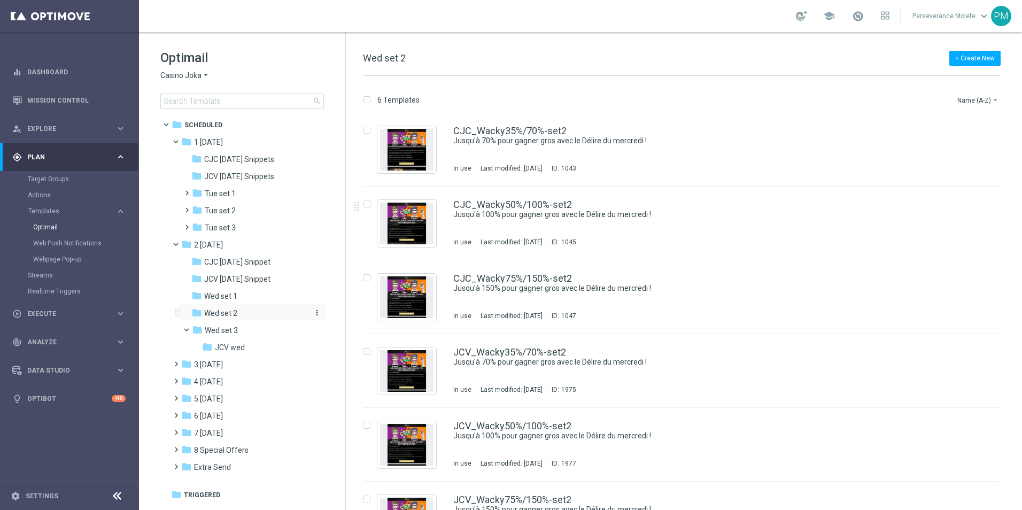
click at [243, 310] on div "folder Wed set 2" at bounding box center [248, 313] width 114 height 12
click at [242, 302] on div "folder Wed set 1" at bounding box center [248, 296] width 114 height 12
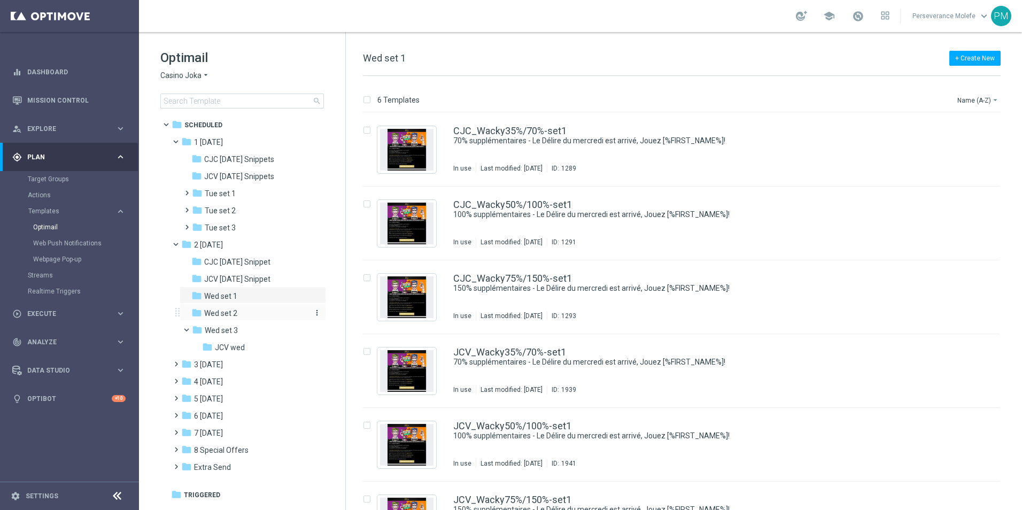
click at [243, 310] on div "folder Wed set 2" at bounding box center [248, 313] width 114 height 12
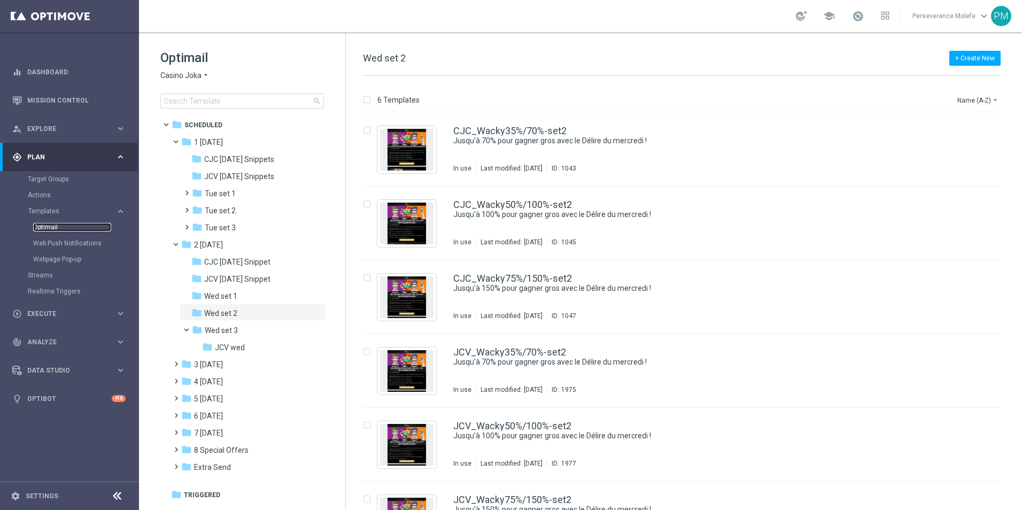
click at [43, 227] on link "Optimail" at bounding box center [72, 227] width 78 height 9
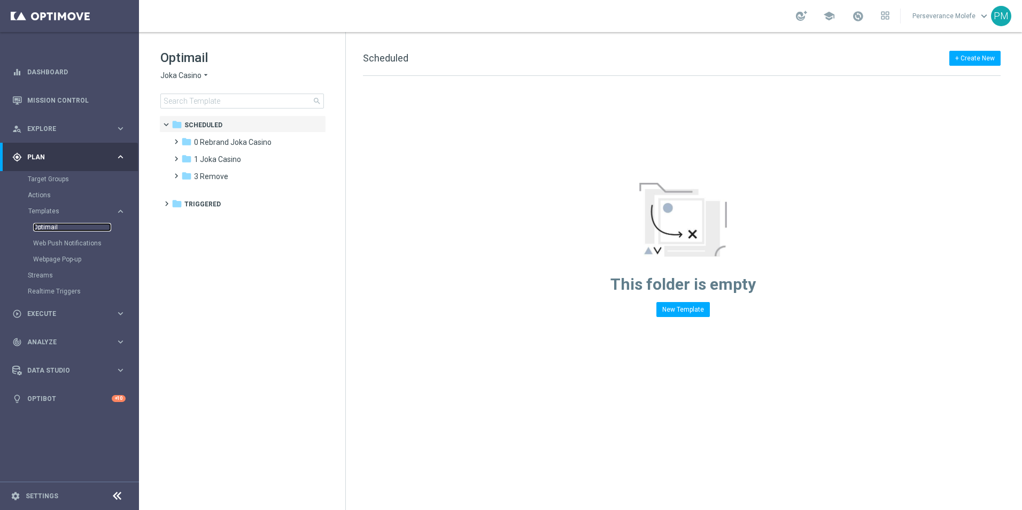
click at [43, 227] on link "Optimail" at bounding box center [72, 227] width 78 height 9
click at [52, 243] on link "Web Push Notifications" at bounding box center [72, 243] width 78 height 9
click at [45, 222] on div "Optimail" at bounding box center [85, 227] width 105 height 16
click at [47, 231] on link "Optimail" at bounding box center [72, 227] width 78 height 9
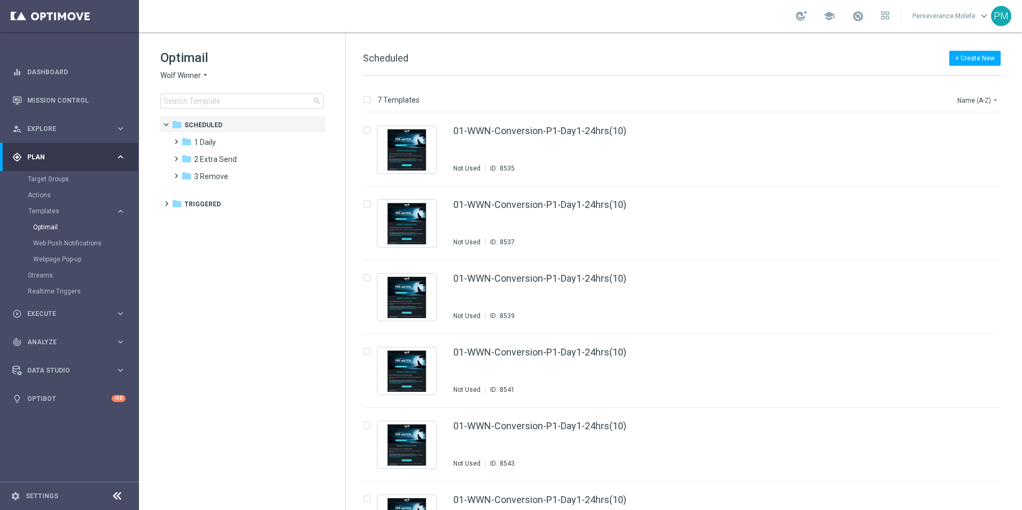
click at [193, 79] on span "Wolf Winner" at bounding box center [180, 76] width 41 height 10
click at [0, 0] on span "Casino Joka" at bounding box center [0, 0] width 0 height 0
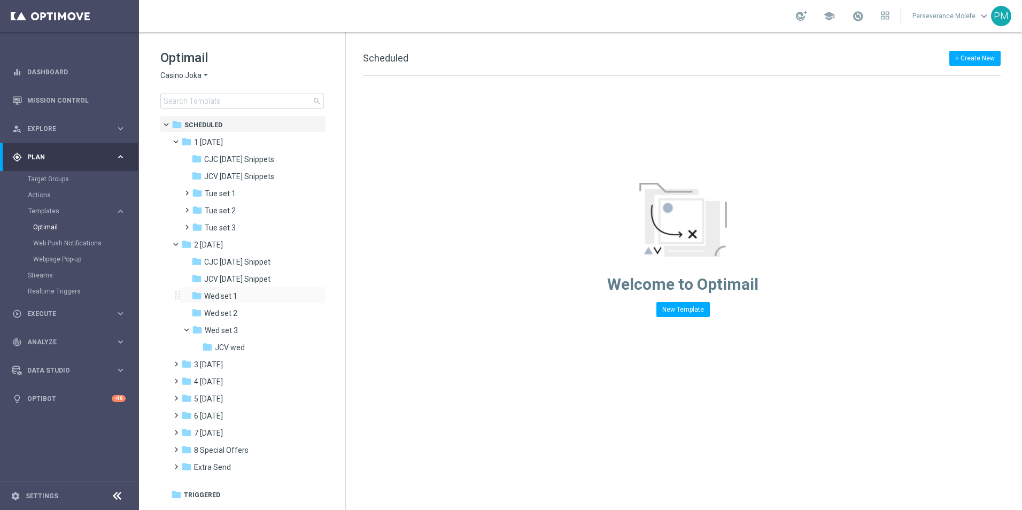
click at [257, 288] on div "folder Wed set 1 more_vert" at bounding box center [253, 295] width 146 height 17
click at [253, 274] on span "JCV Wednesday Snippet" at bounding box center [237, 279] width 66 height 10
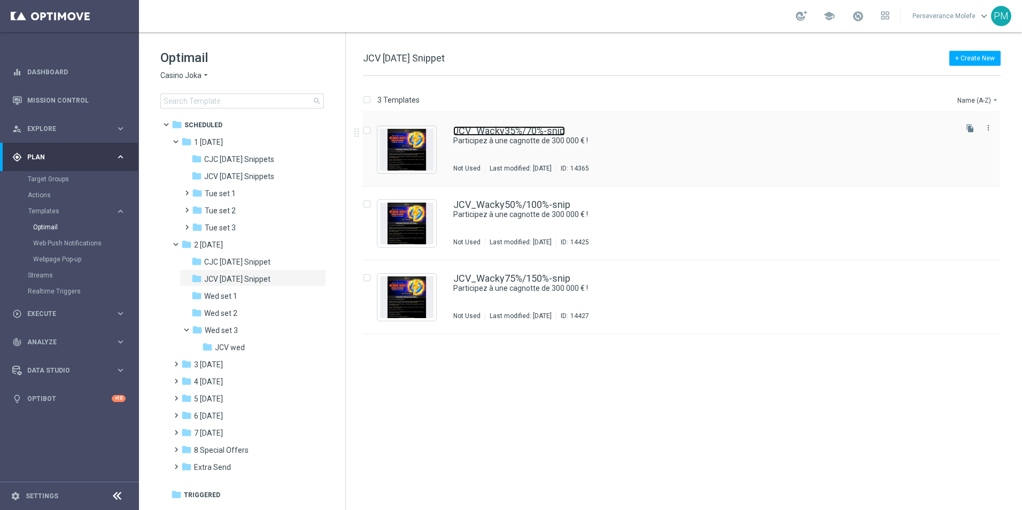
click at [518, 130] on link "JCV_Wacky35%/70%-snip" at bounding box center [509, 131] width 112 height 10
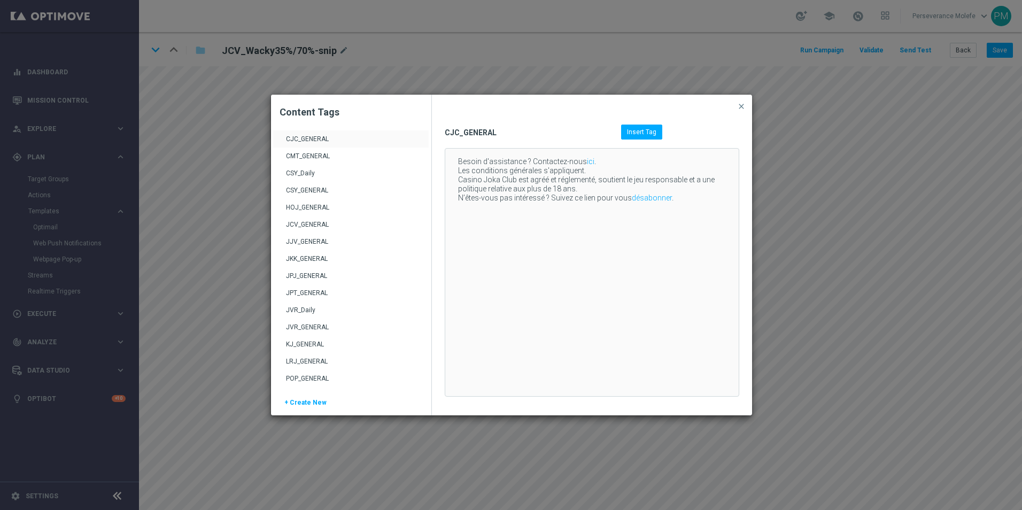
scroll to position [53, 0]
click at [320, 276] on div "JVR_GENERAL" at bounding box center [352, 277] width 133 height 17
click at [315, 375] on div "WWN_GENERAL" at bounding box center [352, 380] width 133 height 17
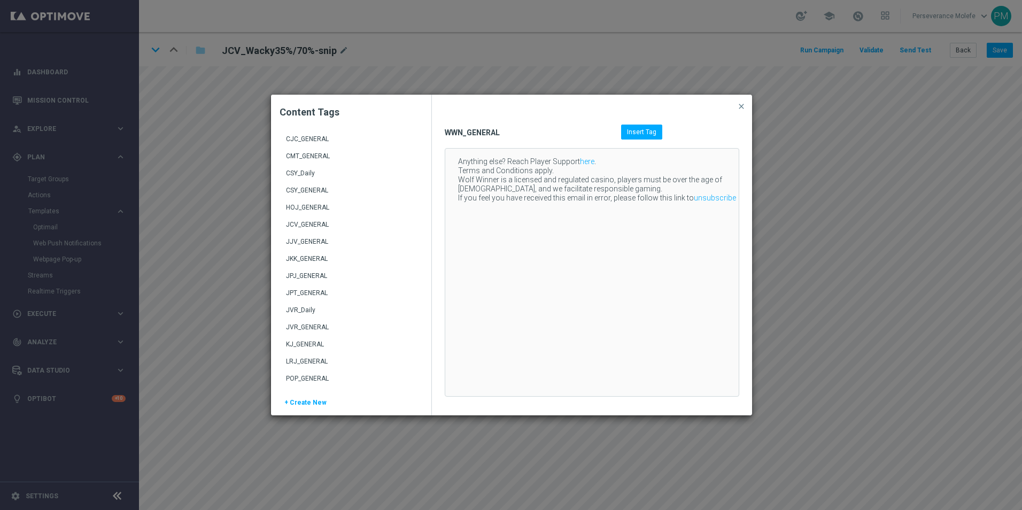
click at [302, 223] on div "JCV_GENERAL" at bounding box center [352, 228] width 133 height 17
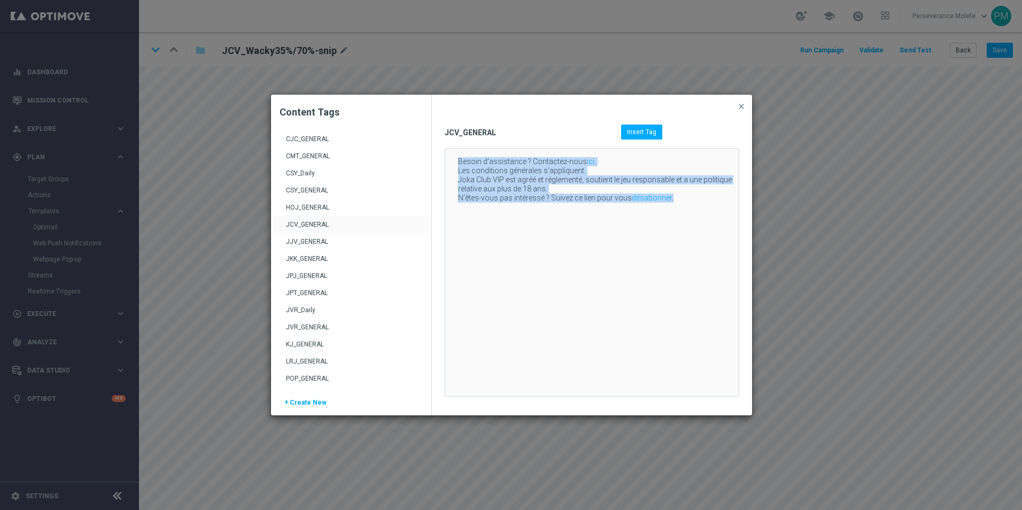
drag, startPoint x: 453, startPoint y: 160, endPoint x: 678, endPoint y: 196, distance: 227.3
click at [678, 196] on div "Besoin d'assistance ? Contactez-nous ici . Les conditions générales s'appliquen…" at bounding box center [590, 273] width 291 height 248
copy div "Besoin d'assistance ? Contactez-nous ici . Les conditions générales s'appliquen…"
click at [742, 108] on span "close" at bounding box center [741, 106] width 9 height 9
